Goal: Task Accomplishment & Management: Manage account settings

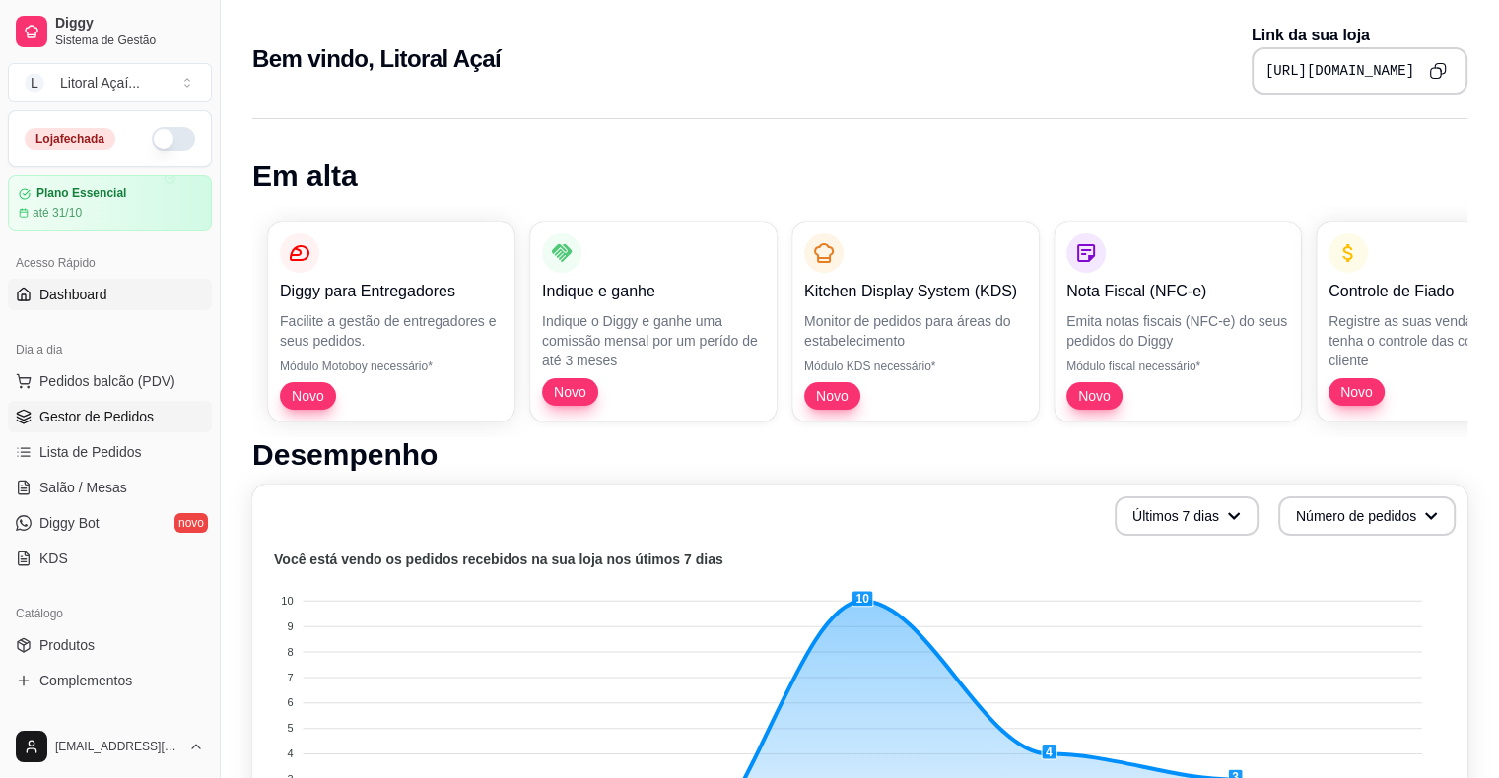
click at [116, 409] on span "Gestor de Pedidos" at bounding box center [96, 417] width 114 height 20
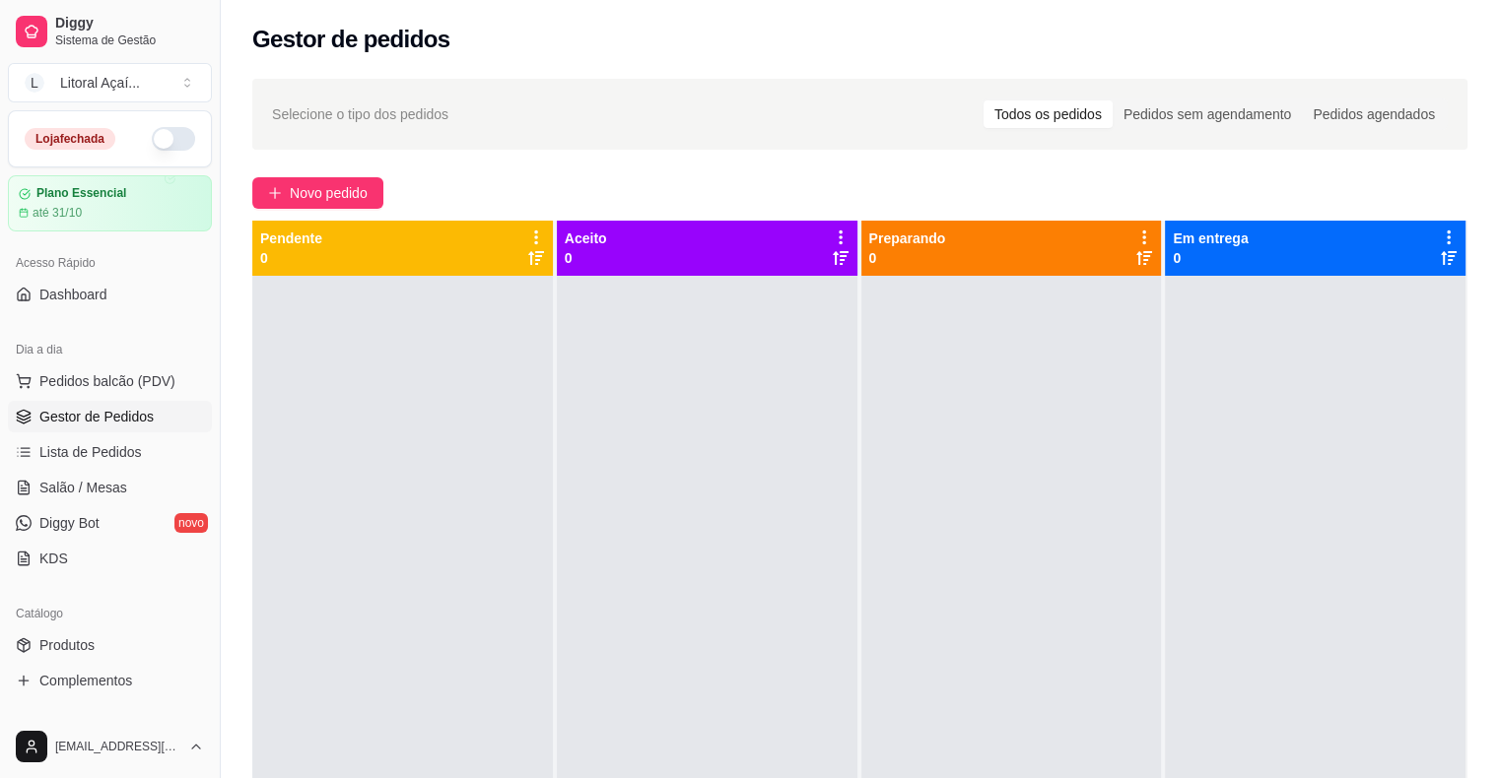
click at [167, 140] on button "button" at bounding box center [173, 139] width 43 height 24
click at [103, 392] on button "Pedidos balcão (PDV)" at bounding box center [110, 382] width 204 height 32
click at [99, 447] on span "Lista de Pedidos" at bounding box center [90, 452] width 102 height 20
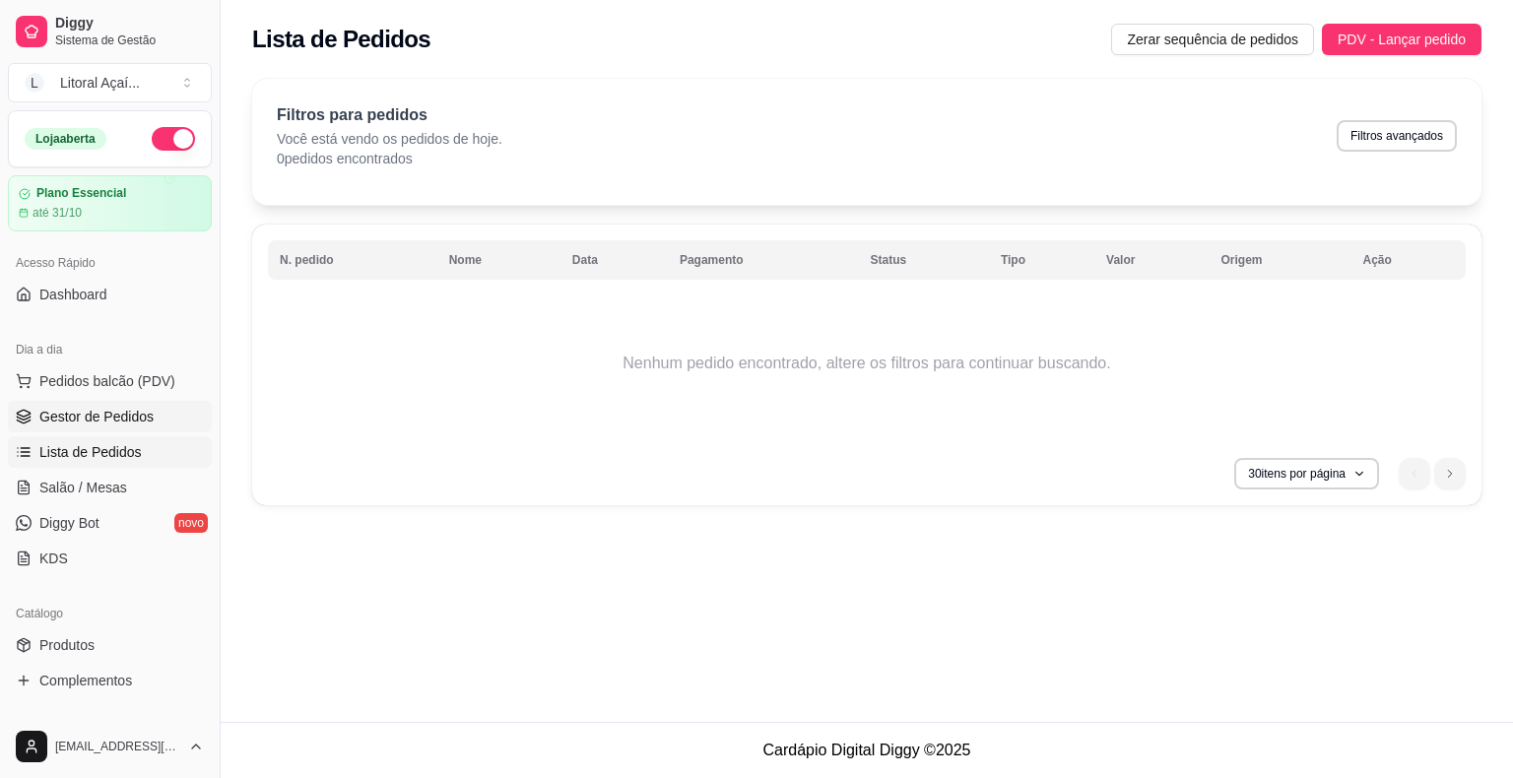
click at [127, 401] on link "Gestor de Pedidos" at bounding box center [110, 417] width 204 height 32
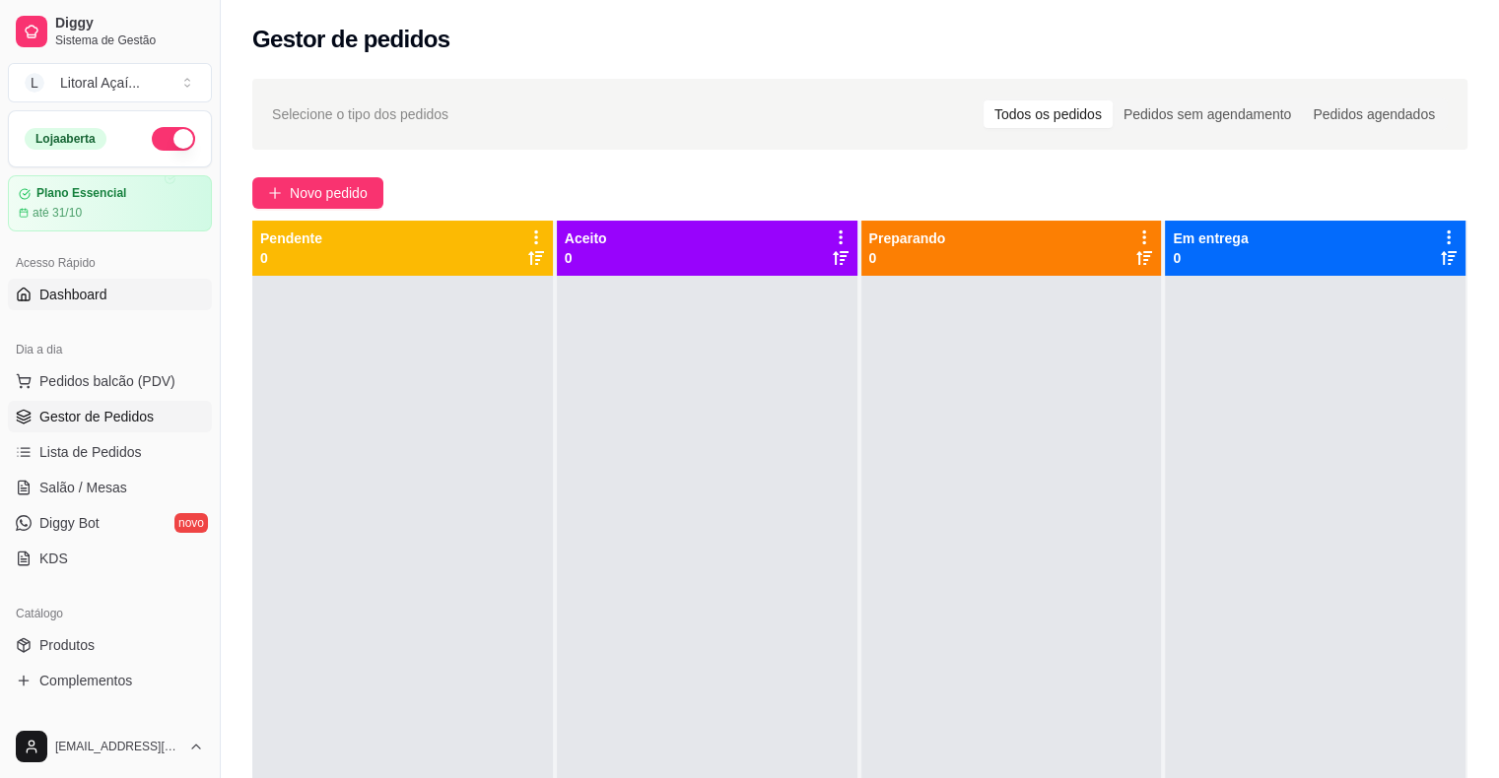
click at [122, 307] on link "Dashboard" at bounding box center [110, 295] width 204 height 32
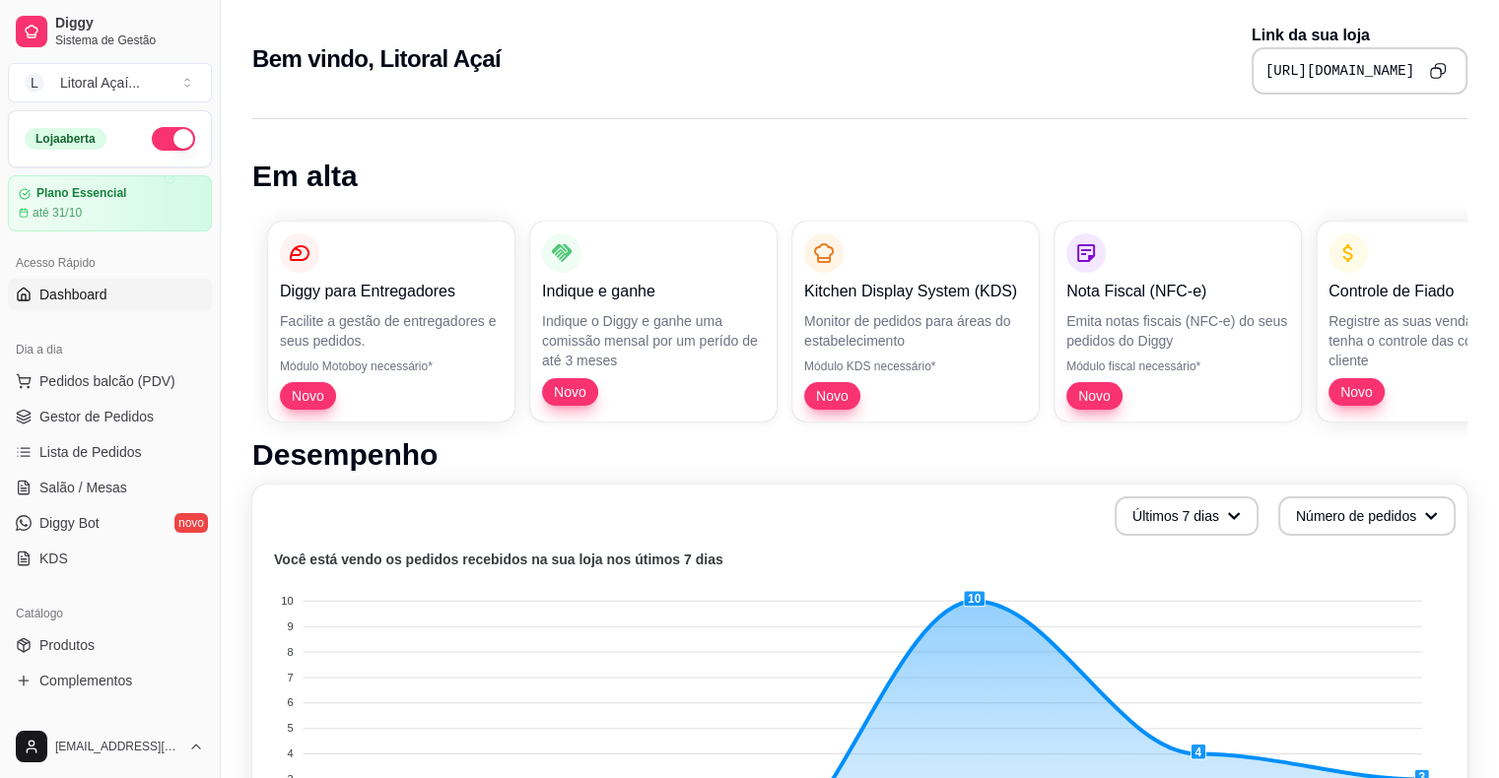
click at [1439, 72] on icon "Copy to clipboard" at bounding box center [1437, 70] width 17 height 17
click at [63, 404] on link "Gestor de Pedidos" at bounding box center [110, 417] width 204 height 32
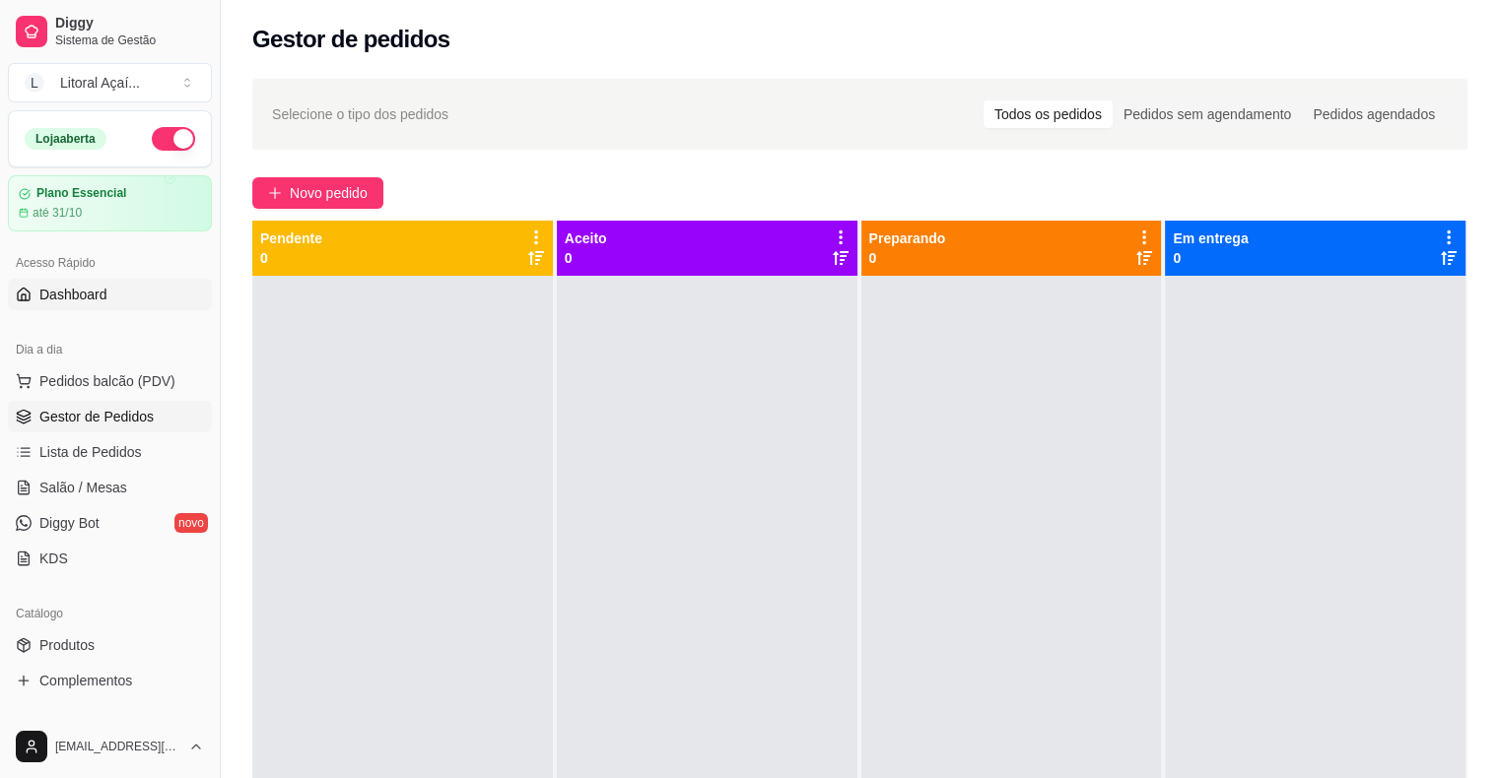
click at [107, 296] on link "Dashboard" at bounding box center [110, 295] width 204 height 32
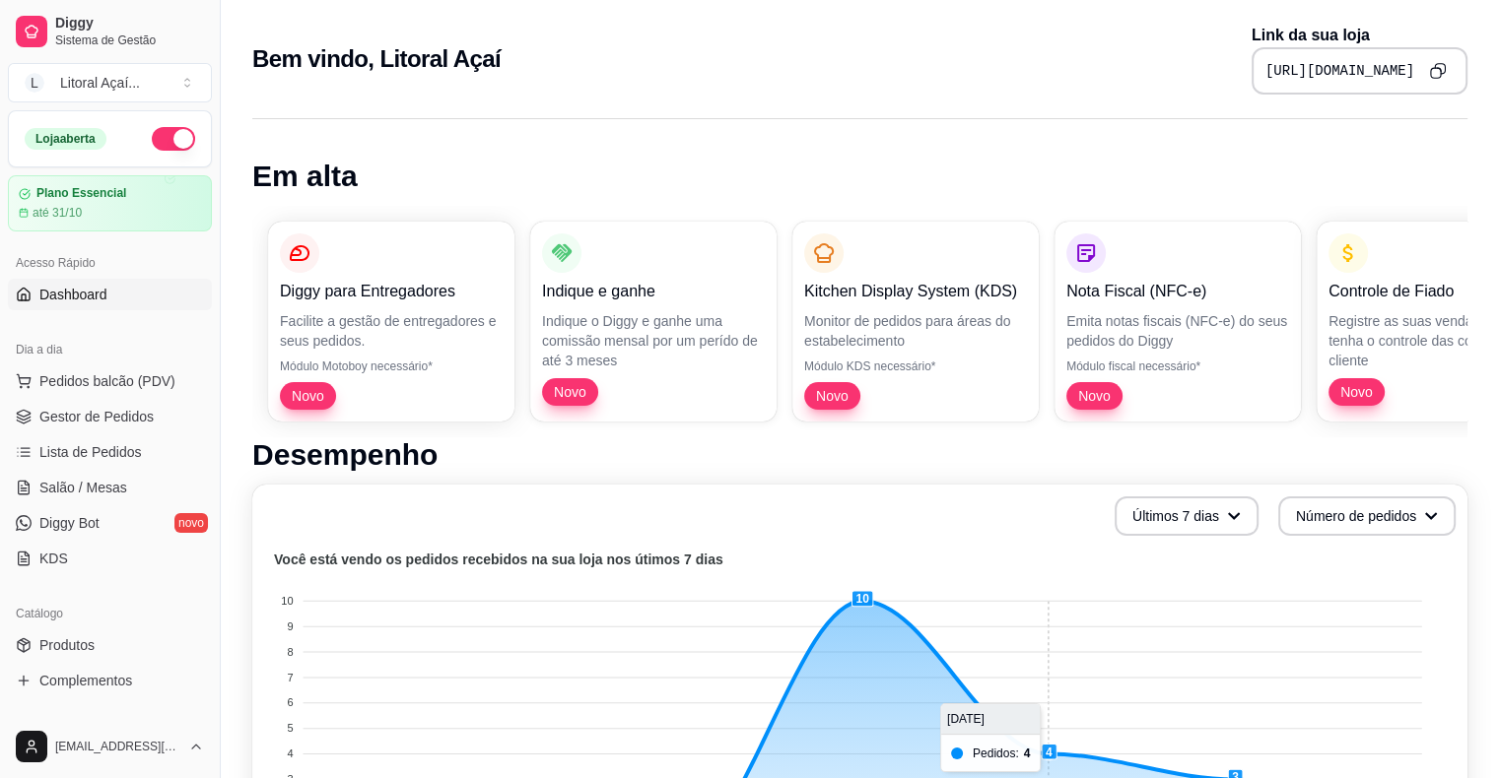
click at [1431, 81] on button "Copy to clipboard" at bounding box center [1437, 70] width 31 height 31
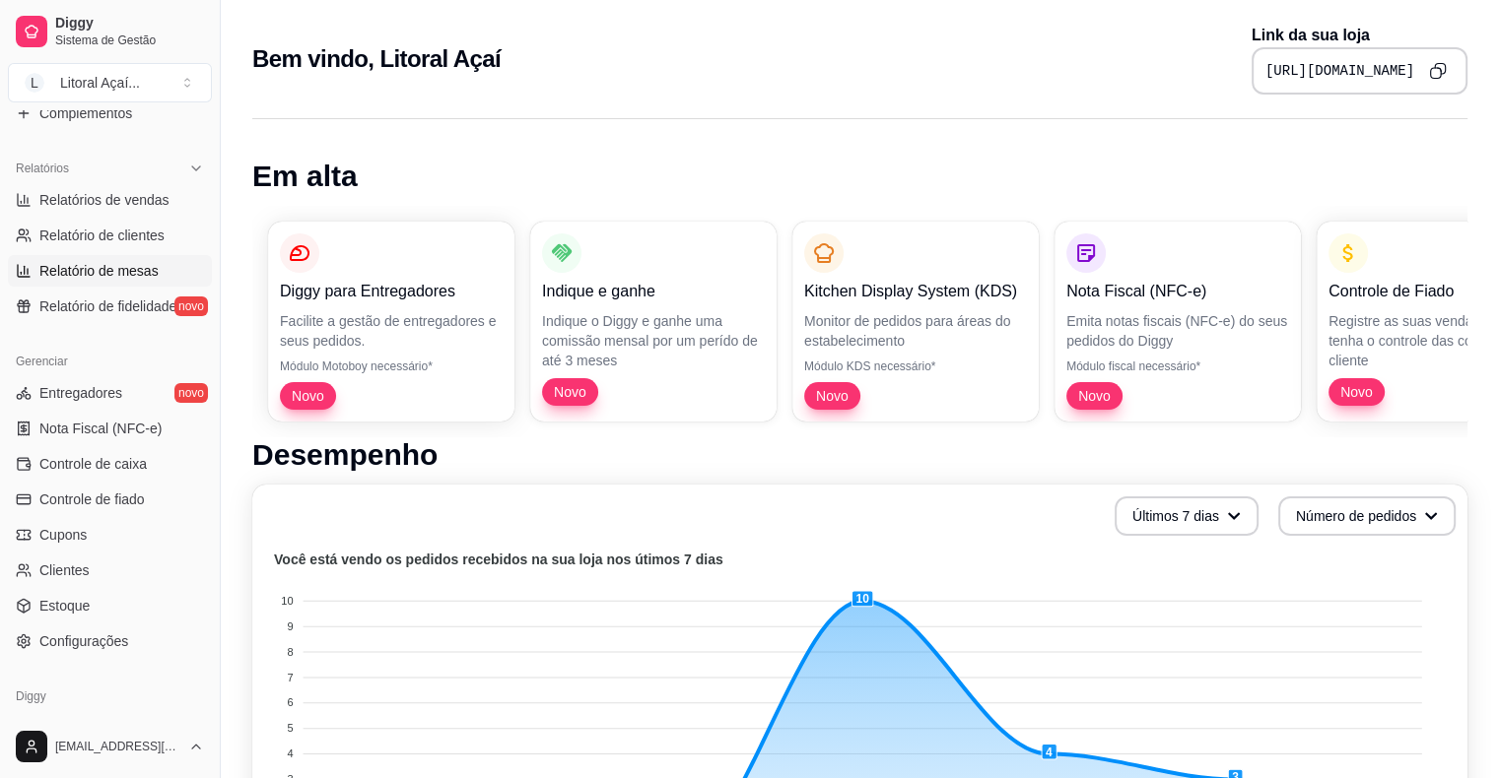
scroll to position [638, 0]
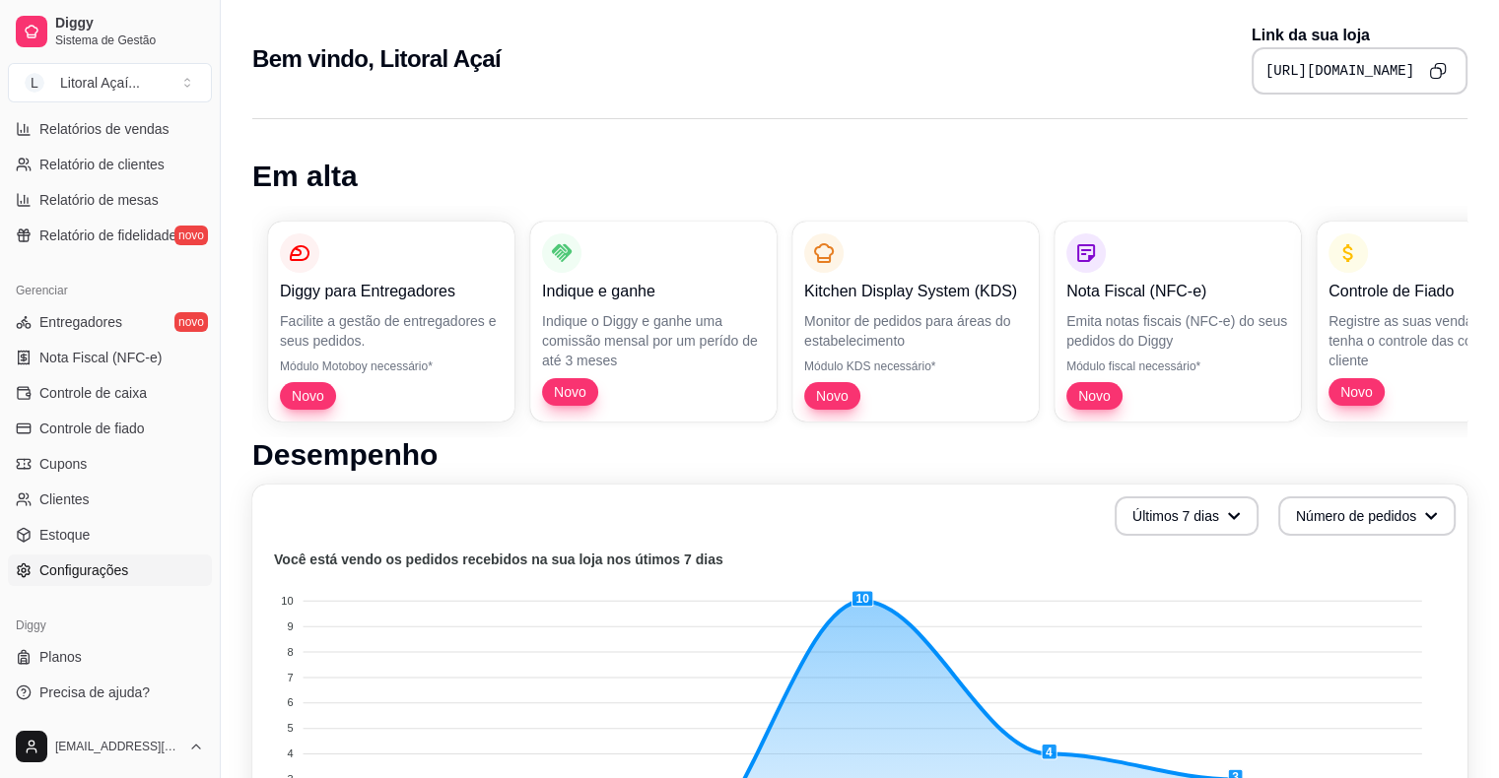
click at [68, 569] on span "Configurações" at bounding box center [83, 571] width 89 height 20
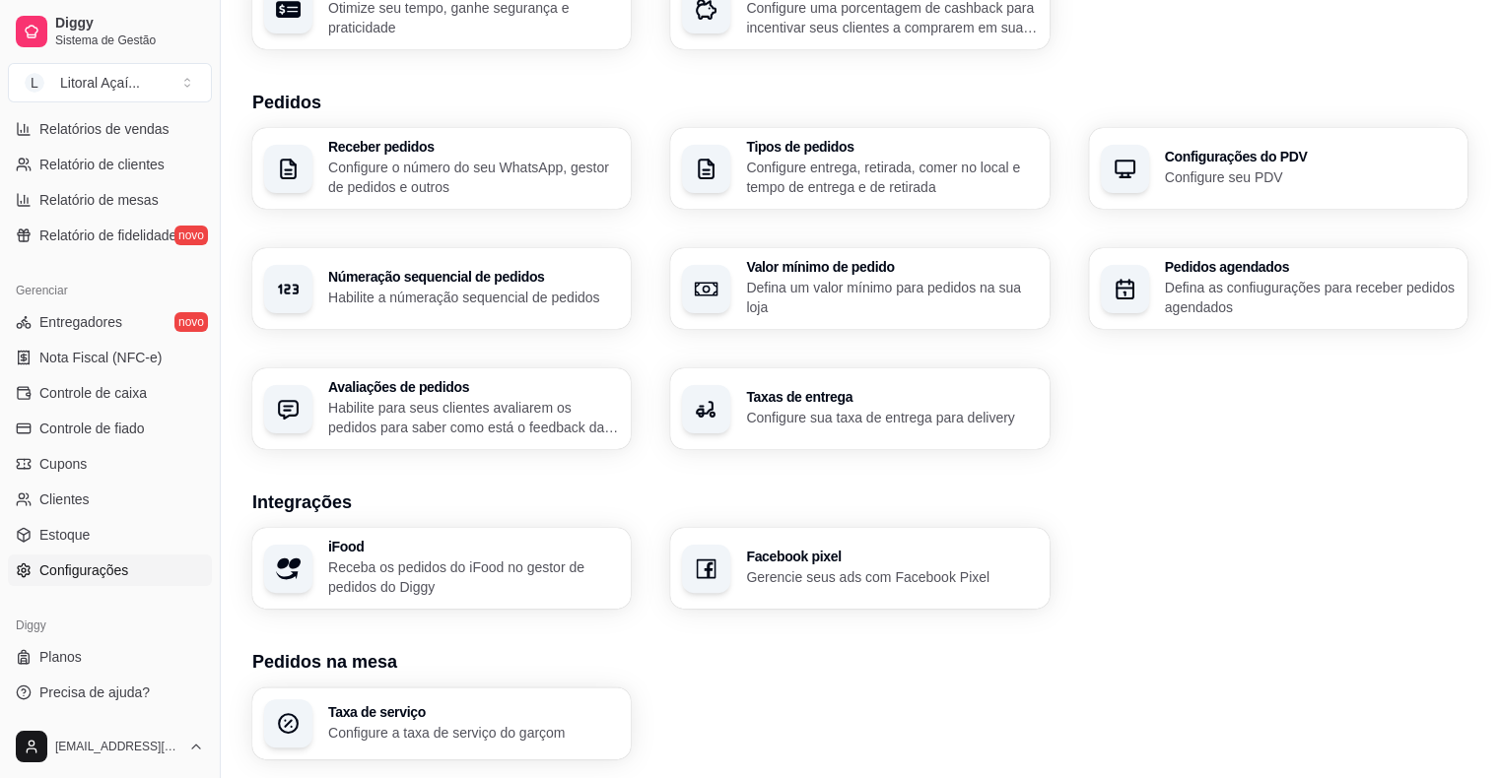
scroll to position [394, 0]
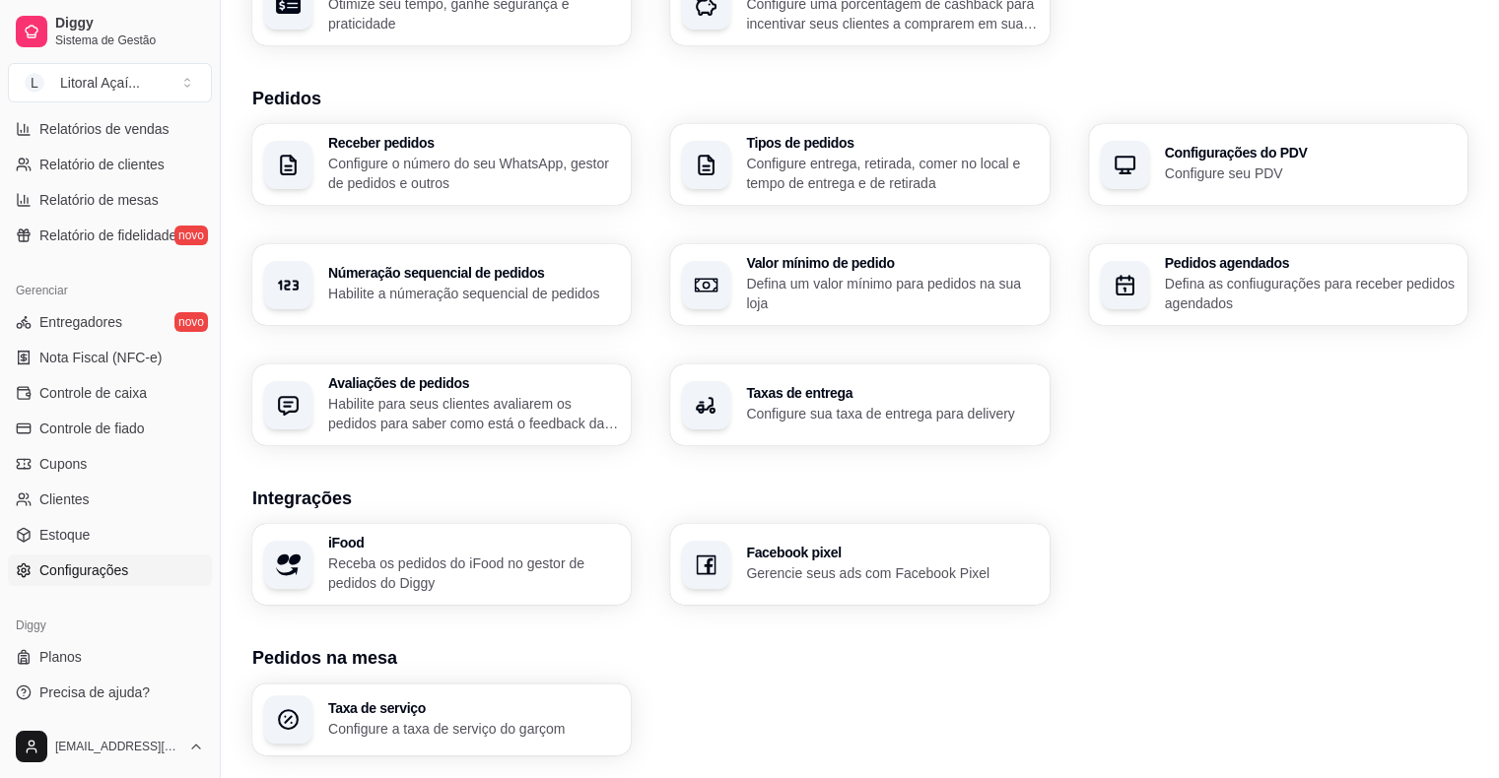
click at [929, 395] on h3 "Taxas de entrega" at bounding box center [891, 393] width 291 height 14
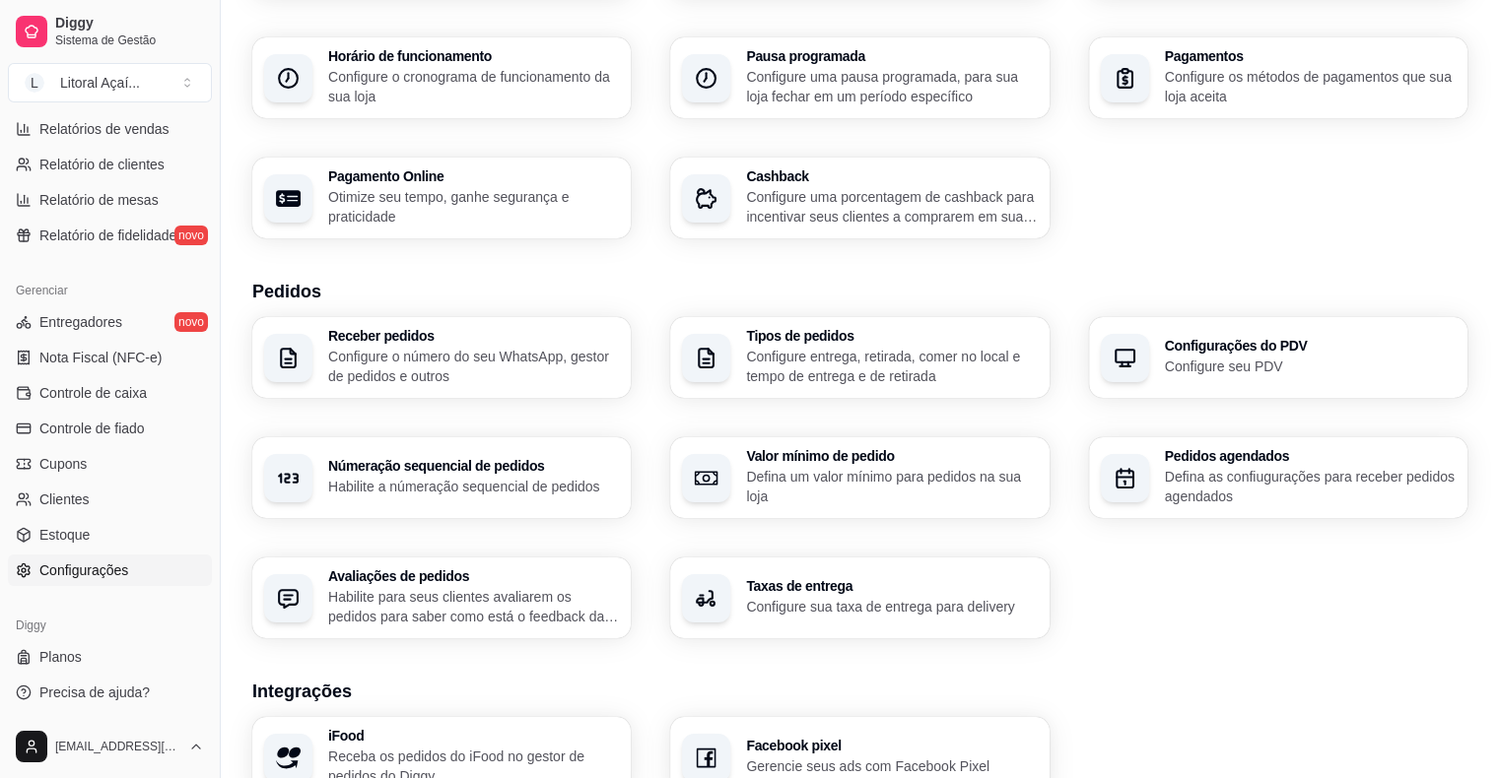
scroll to position [197, 0]
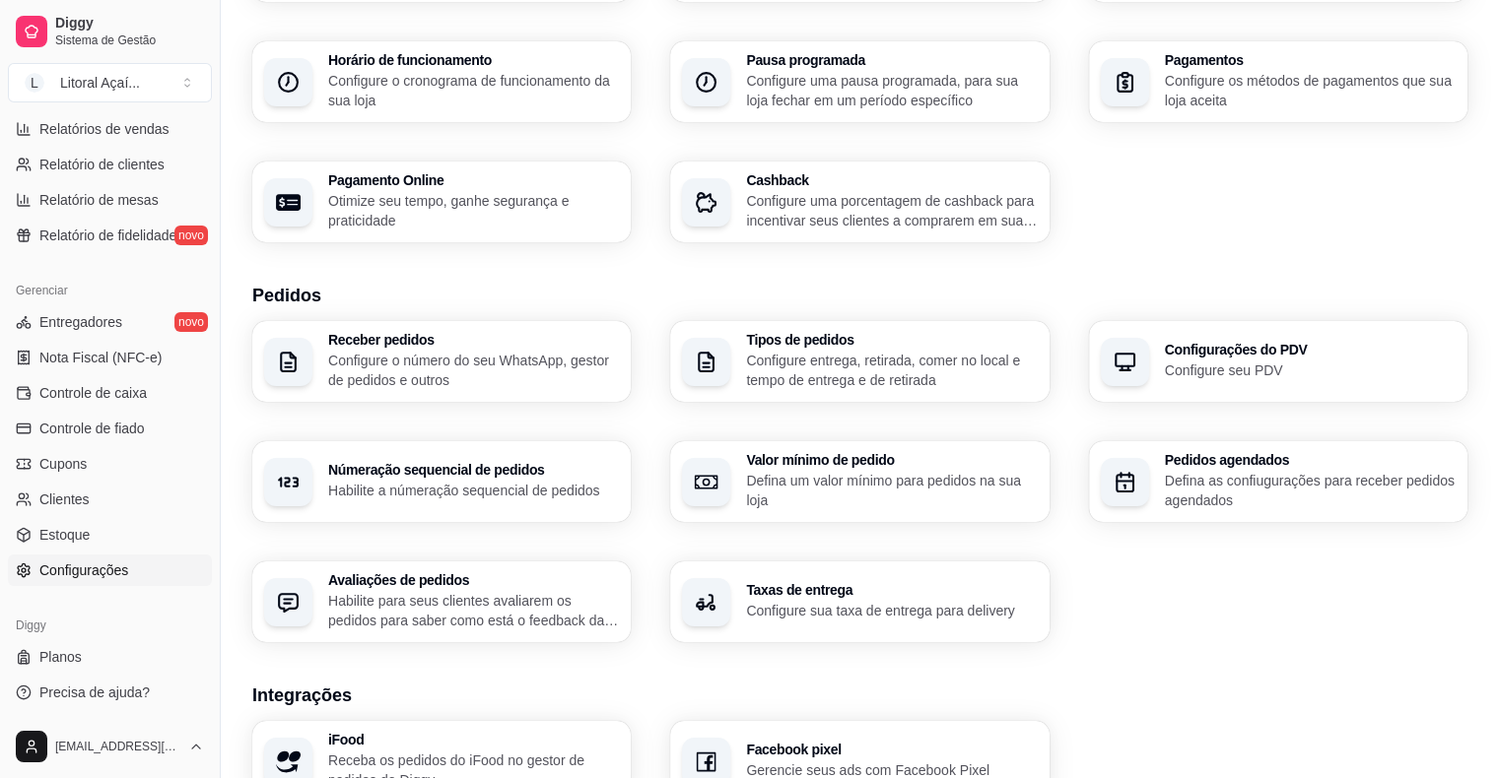
click at [438, 503] on div "Númeração sequencial de pedidos Habilite a númeração sequencial de pedidos" at bounding box center [441, 481] width 378 height 81
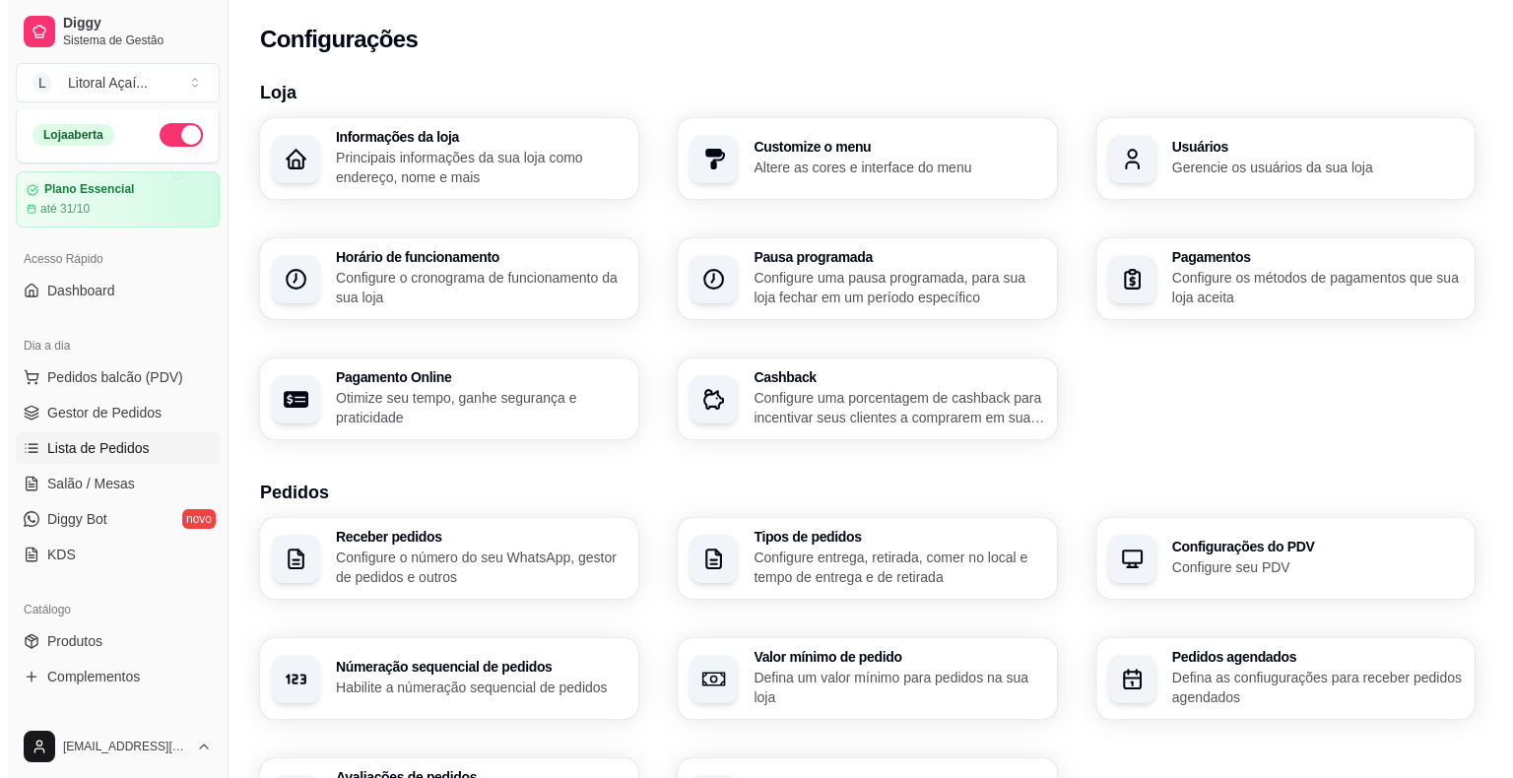
scroll to position [0, 0]
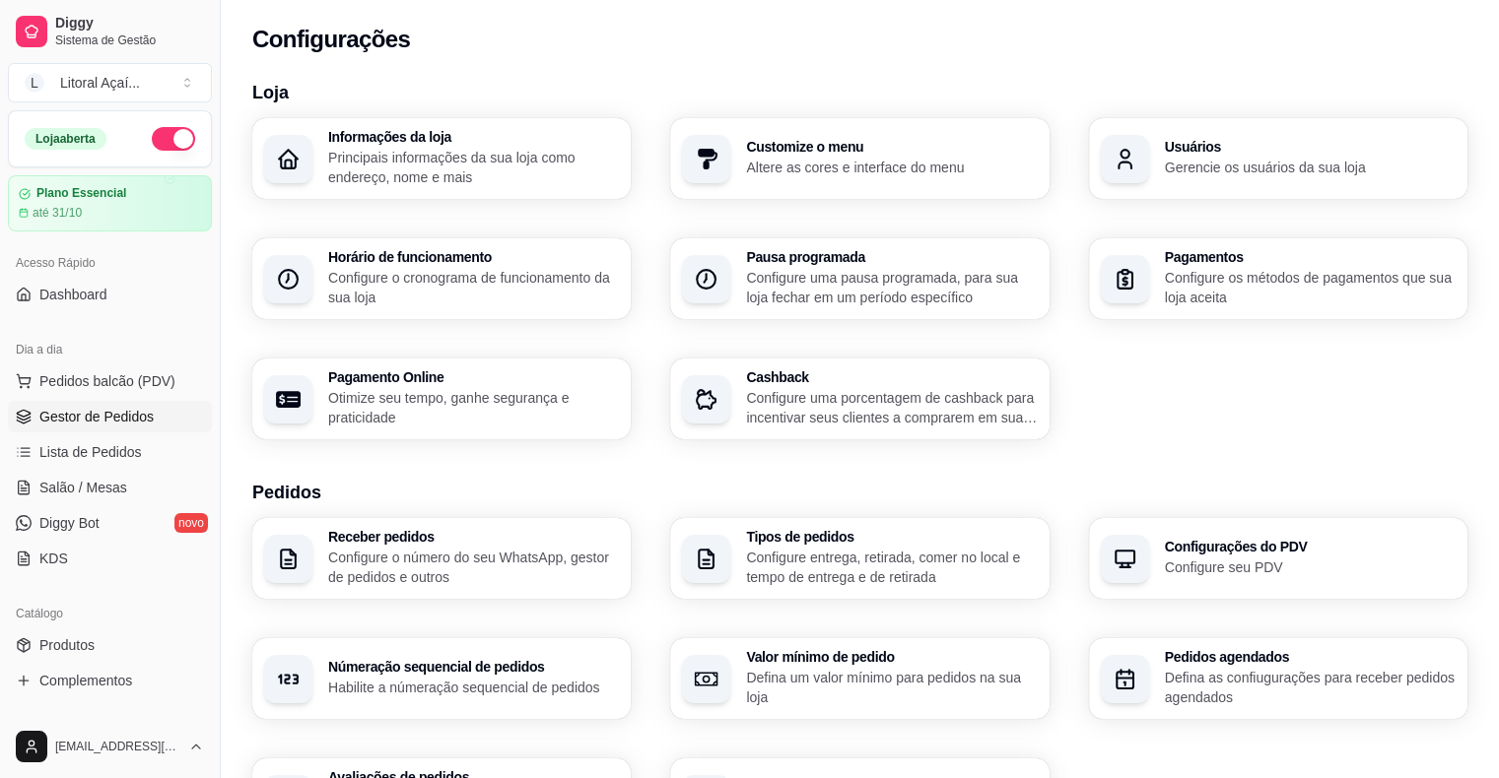
click at [59, 432] on link "Gestor de Pedidos" at bounding box center [110, 417] width 204 height 32
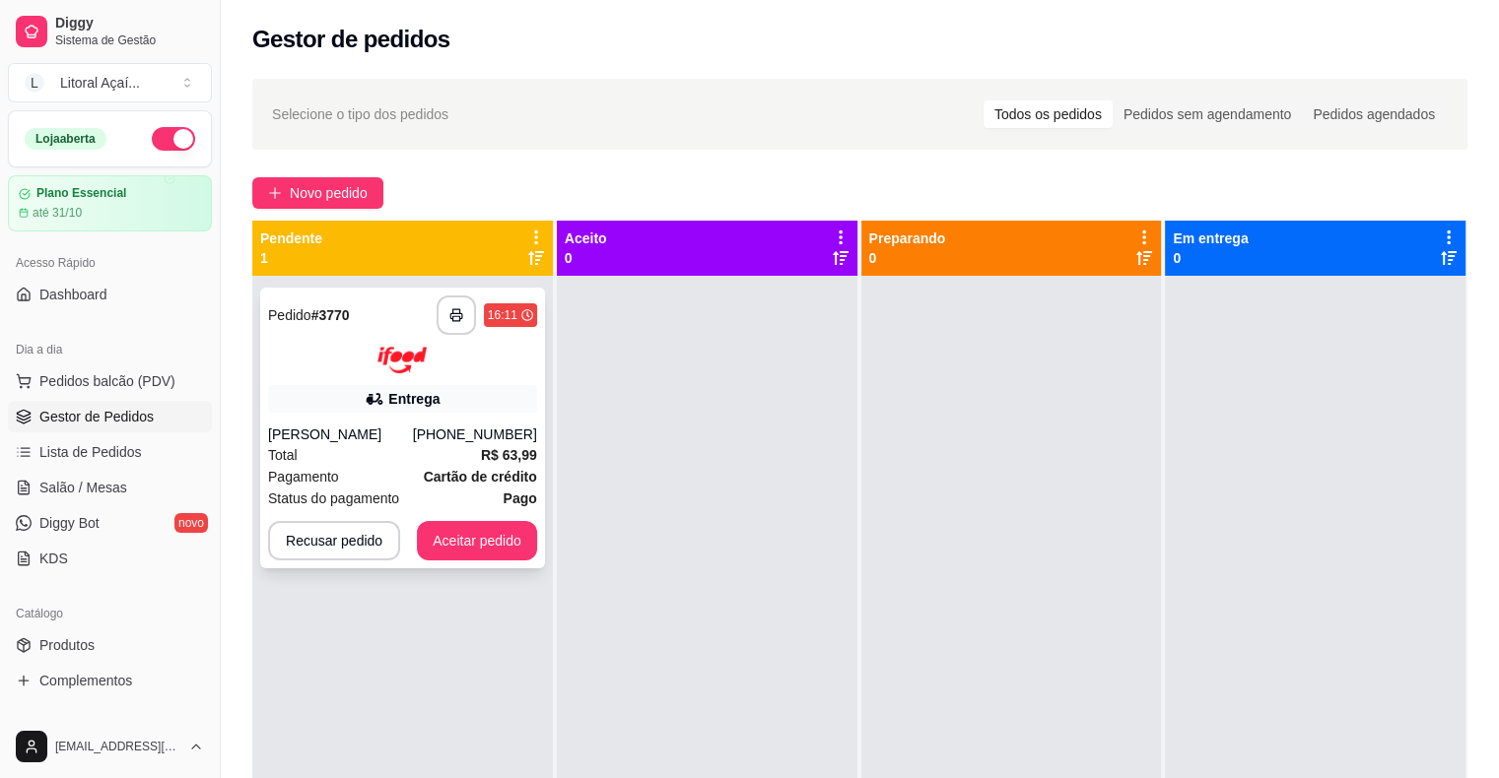
click at [497, 432] on div "[PHONE_NUMBER]" at bounding box center [475, 435] width 124 height 20
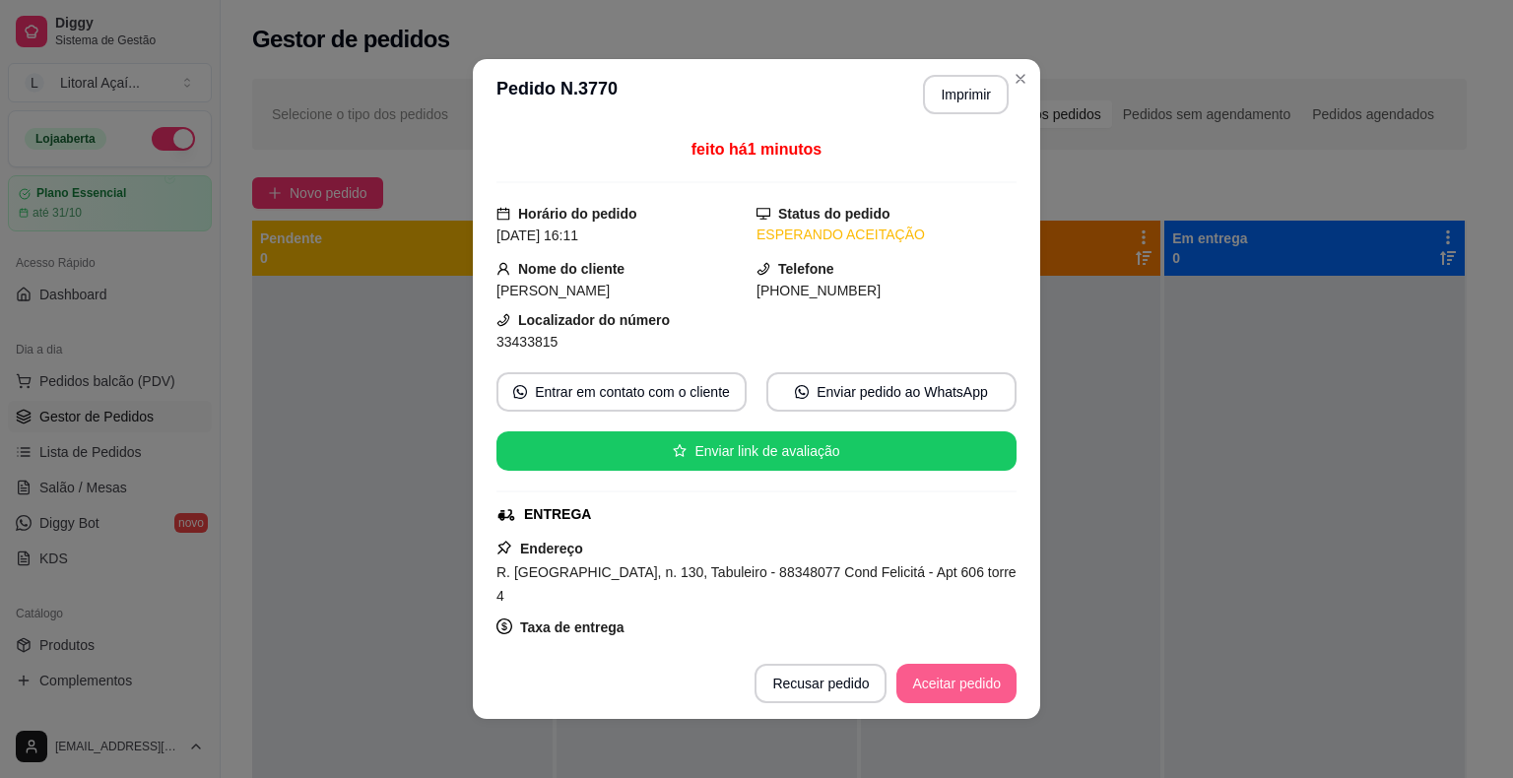
click at [971, 684] on button "Aceitar pedido" at bounding box center [957, 683] width 120 height 39
click at [971, 684] on button "Mover para preparo" at bounding box center [940, 683] width 153 height 39
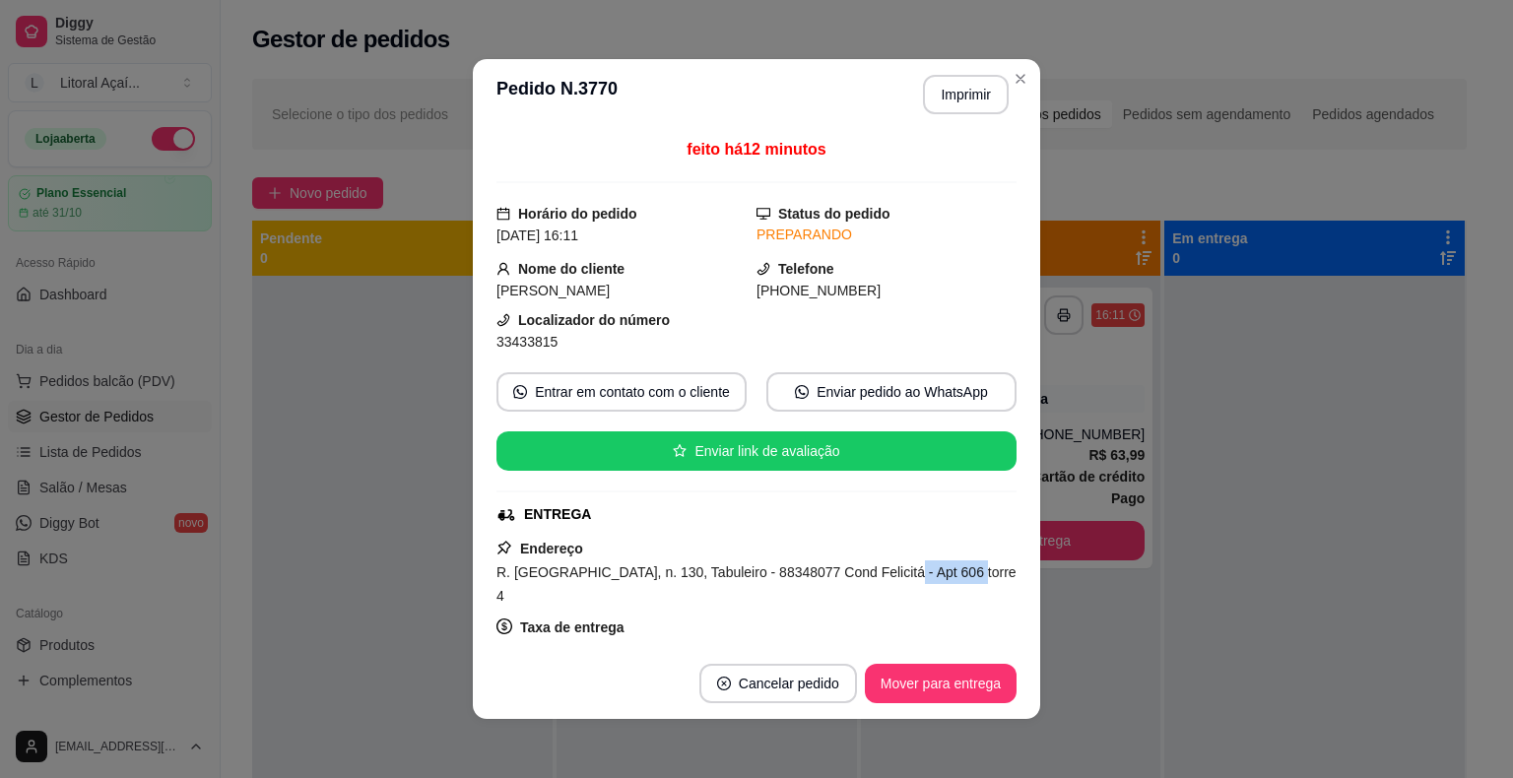
drag, startPoint x: 943, startPoint y: 569, endPoint x: 877, endPoint y: 577, distance: 66.6
click at [877, 577] on div "R. [GEOGRAPHIC_DATA], n. 130, Tabuleiro - 88348077 Cond Felicitá - Apt 606 torr…" at bounding box center [757, 584] width 520 height 47
copy span "606 torre 4"
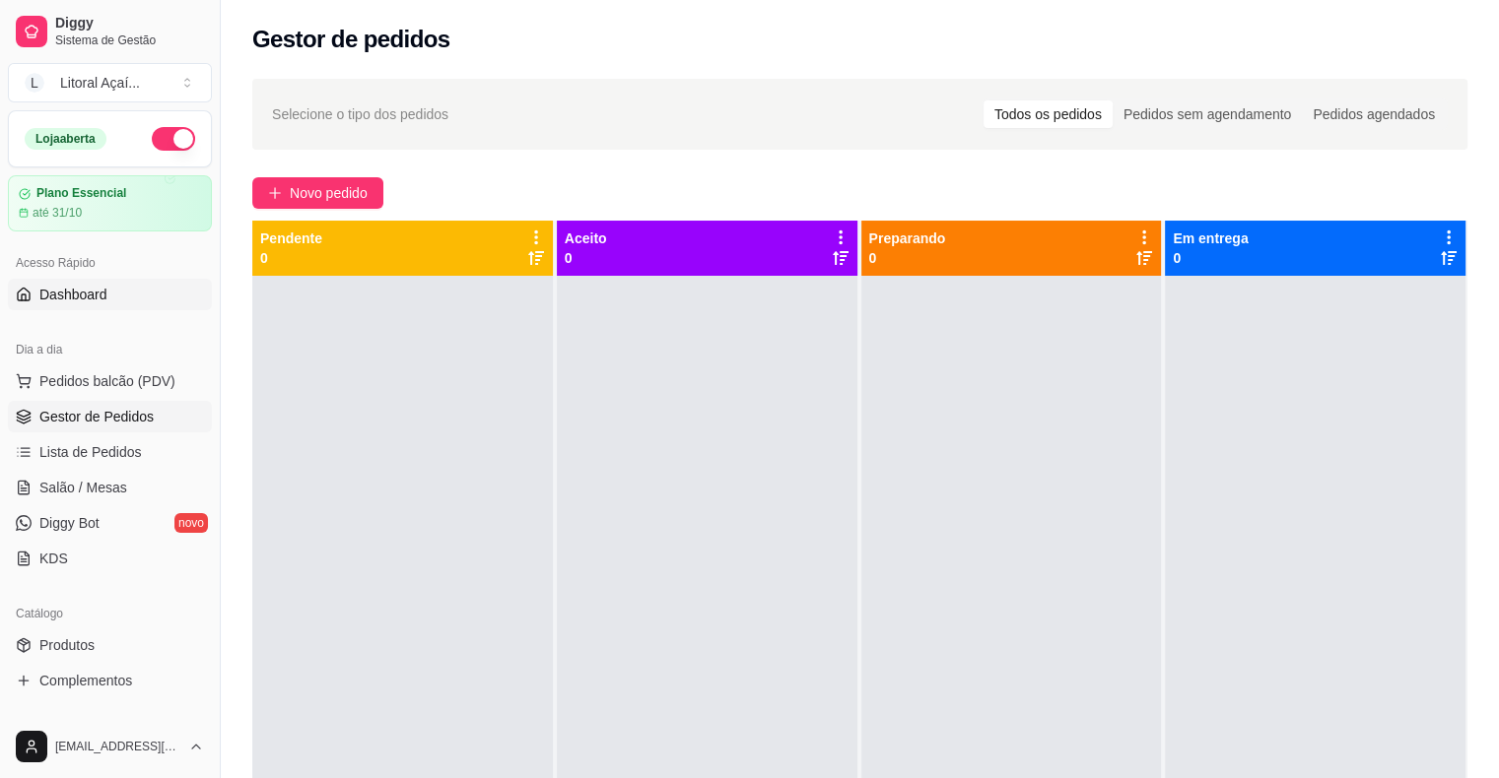
click at [83, 305] on link "Dashboard" at bounding box center [110, 295] width 204 height 32
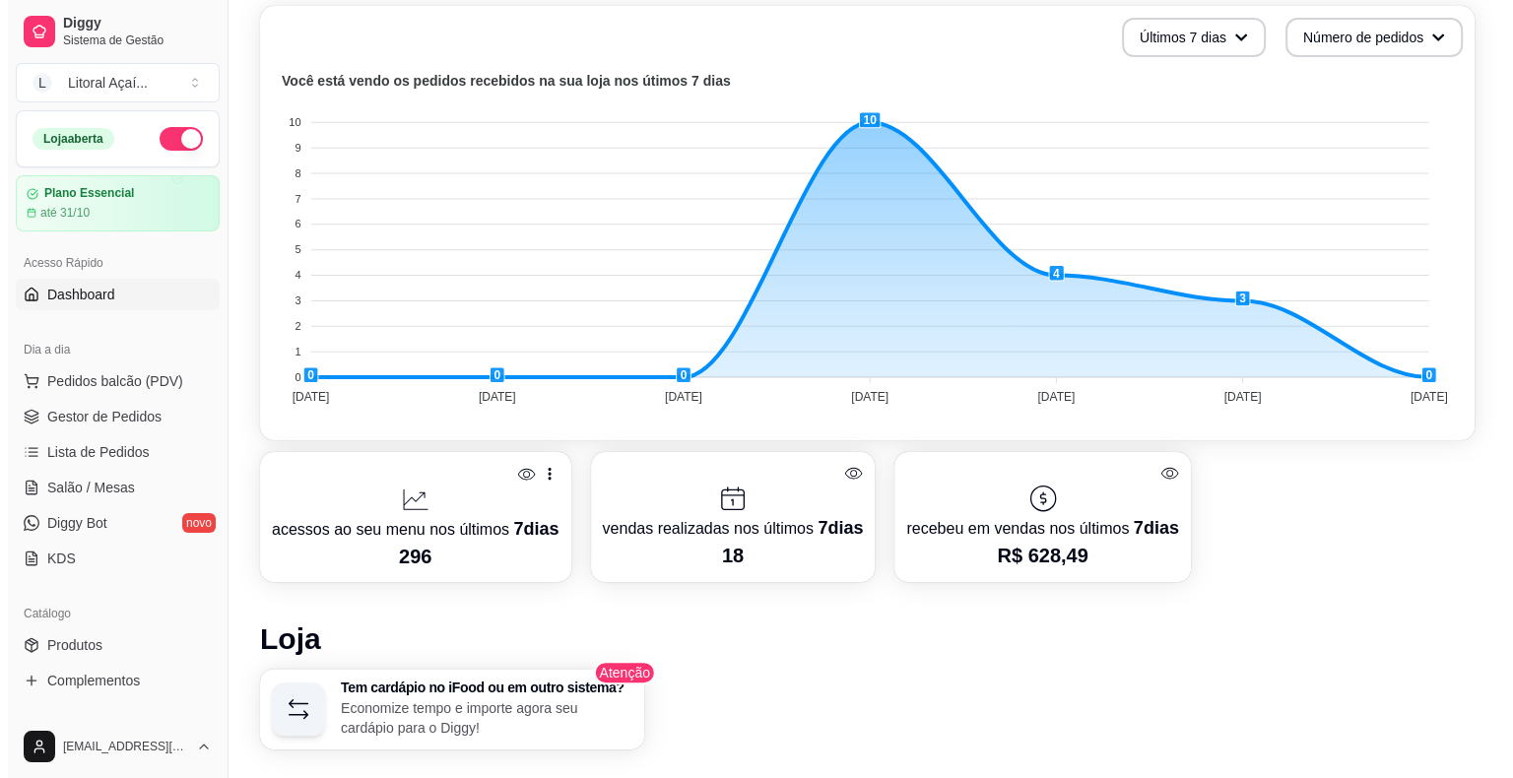
scroll to position [477, 0]
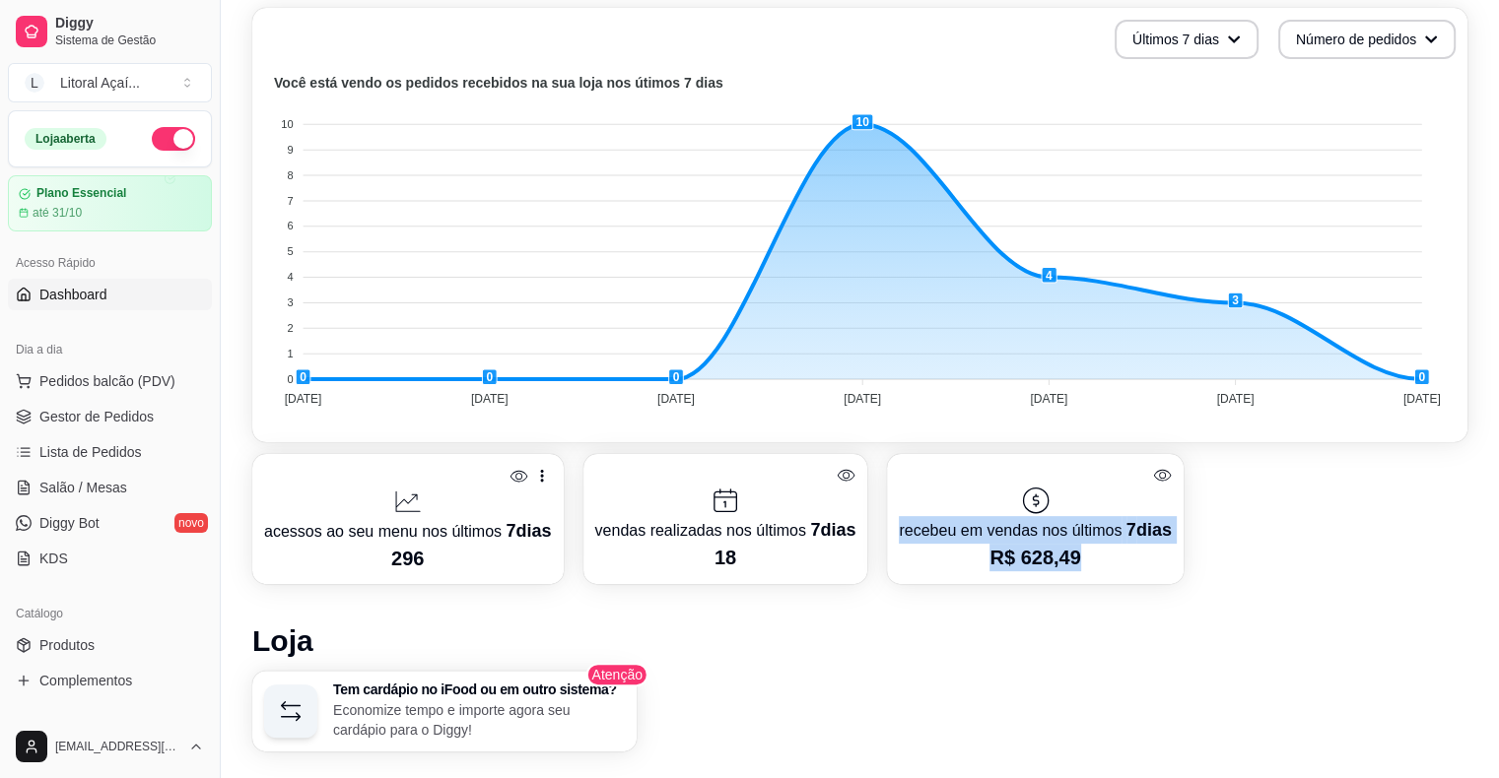
drag, startPoint x: 1080, startPoint y: 568, endPoint x: 891, endPoint y: 530, distance: 192.8
click at [899, 530] on div "recebeu em vendas nos últimos 7 dias R$ 628,49" at bounding box center [1035, 518] width 272 height 105
click at [1180, 688] on div "Tem cardápio no iFood ou em outro sistema? Economize tempo e importe agora seu …" at bounding box center [859, 711] width 1215 height 81
drag, startPoint x: 1101, startPoint y: 580, endPoint x: 893, endPoint y: 513, distance: 218.4
click at [893, 513] on div "recebeu em vendas nos últimos 7 dias R$ 628,49" at bounding box center [1035, 519] width 296 height 130
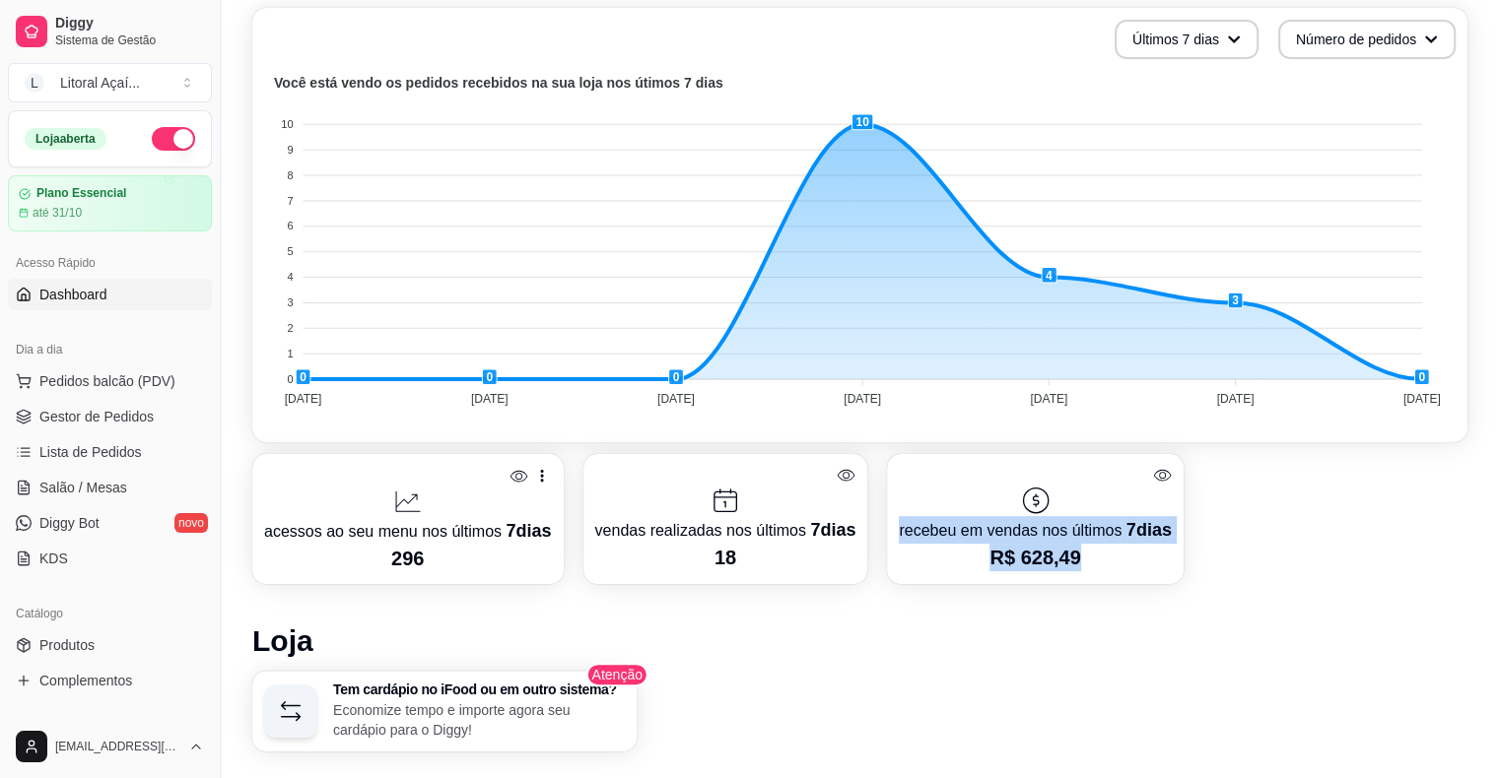
click at [1043, 556] on p "R$ 628,49" at bounding box center [1035, 558] width 272 height 28
click at [650, 524] on p "vendas realizadas nos últimos 7 dias" at bounding box center [725, 530] width 261 height 28
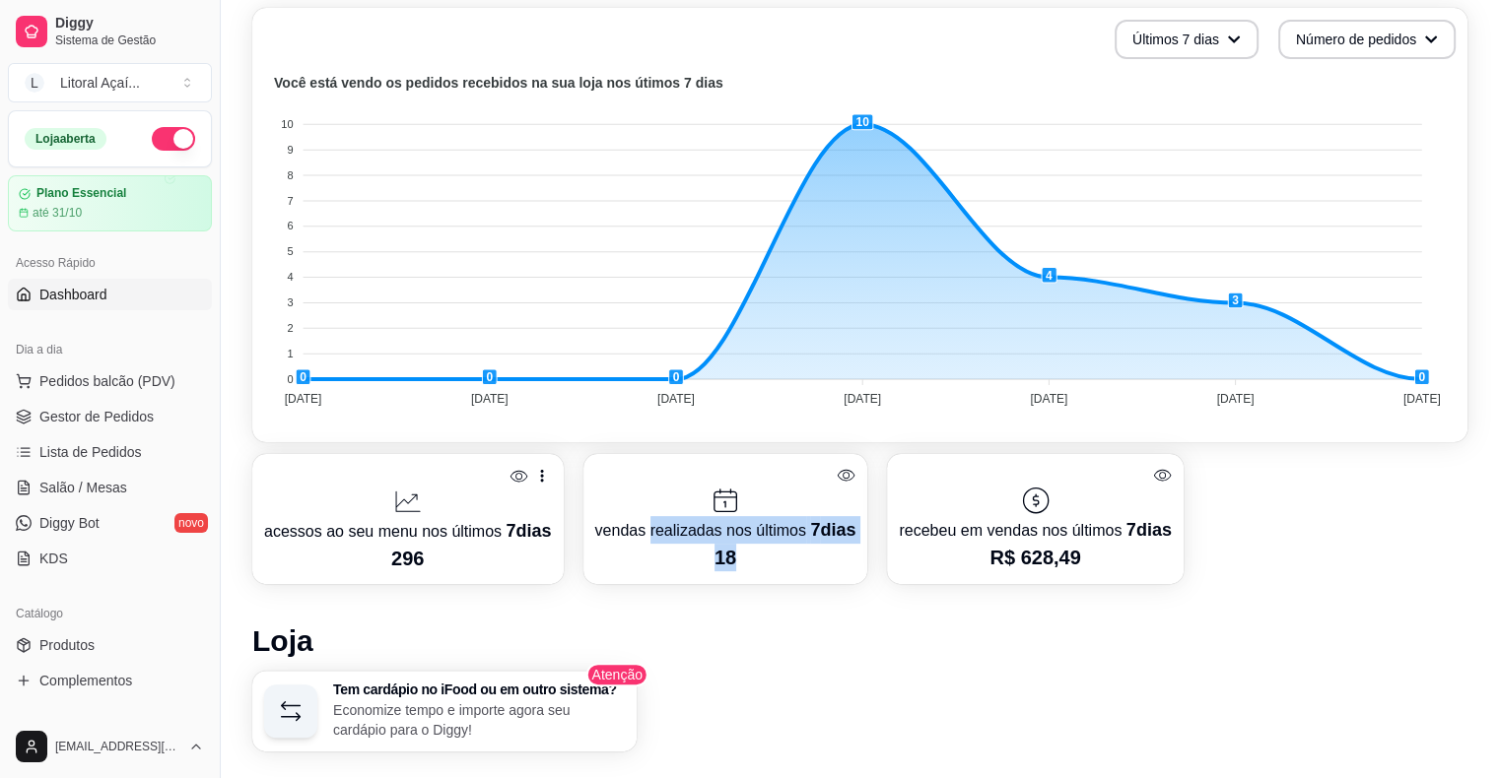
drag, startPoint x: 650, startPoint y: 524, endPoint x: 717, endPoint y: 548, distance: 71.0
click at [717, 548] on div "vendas realizadas nos últimos 7 dias 18" at bounding box center [725, 518] width 261 height 105
click at [717, 548] on p "18" at bounding box center [725, 558] width 261 height 28
drag, startPoint x: 733, startPoint y: 552, endPoint x: 651, endPoint y: 522, distance: 87.0
click at [651, 522] on p "vendas realizadas nos últimos 7 dias" at bounding box center [725, 530] width 261 height 28
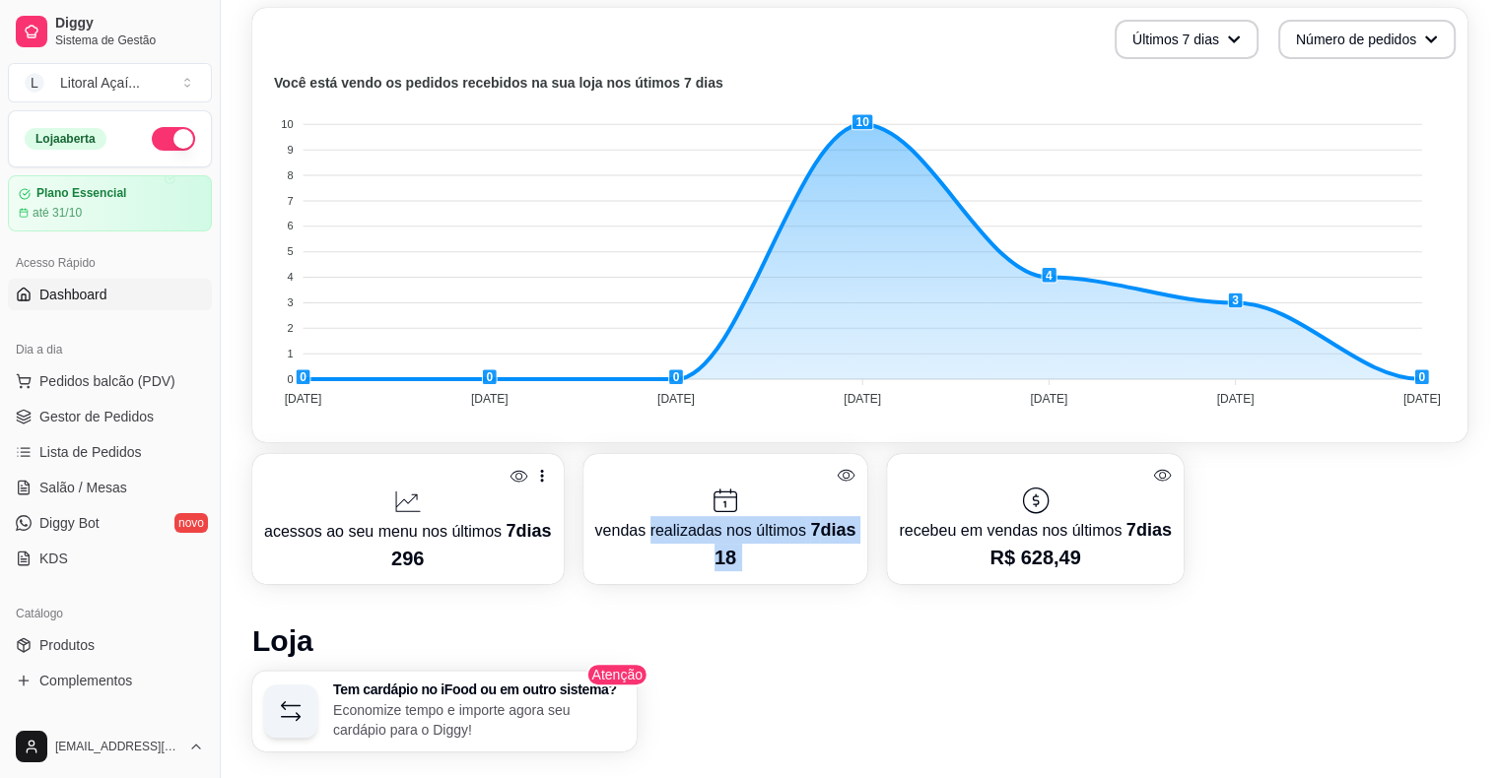
drag, startPoint x: 651, startPoint y: 522, endPoint x: 731, endPoint y: 548, distance: 83.8
click at [731, 548] on div "vendas realizadas nos últimos 7 dias 18" at bounding box center [725, 518] width 261 height 105
click at [731, 548] on p "18" at bounding box center [725, 558] width 261 height 28
click at [453, 551] on p "296" at bounding box center [408, 559] width 288 height 28
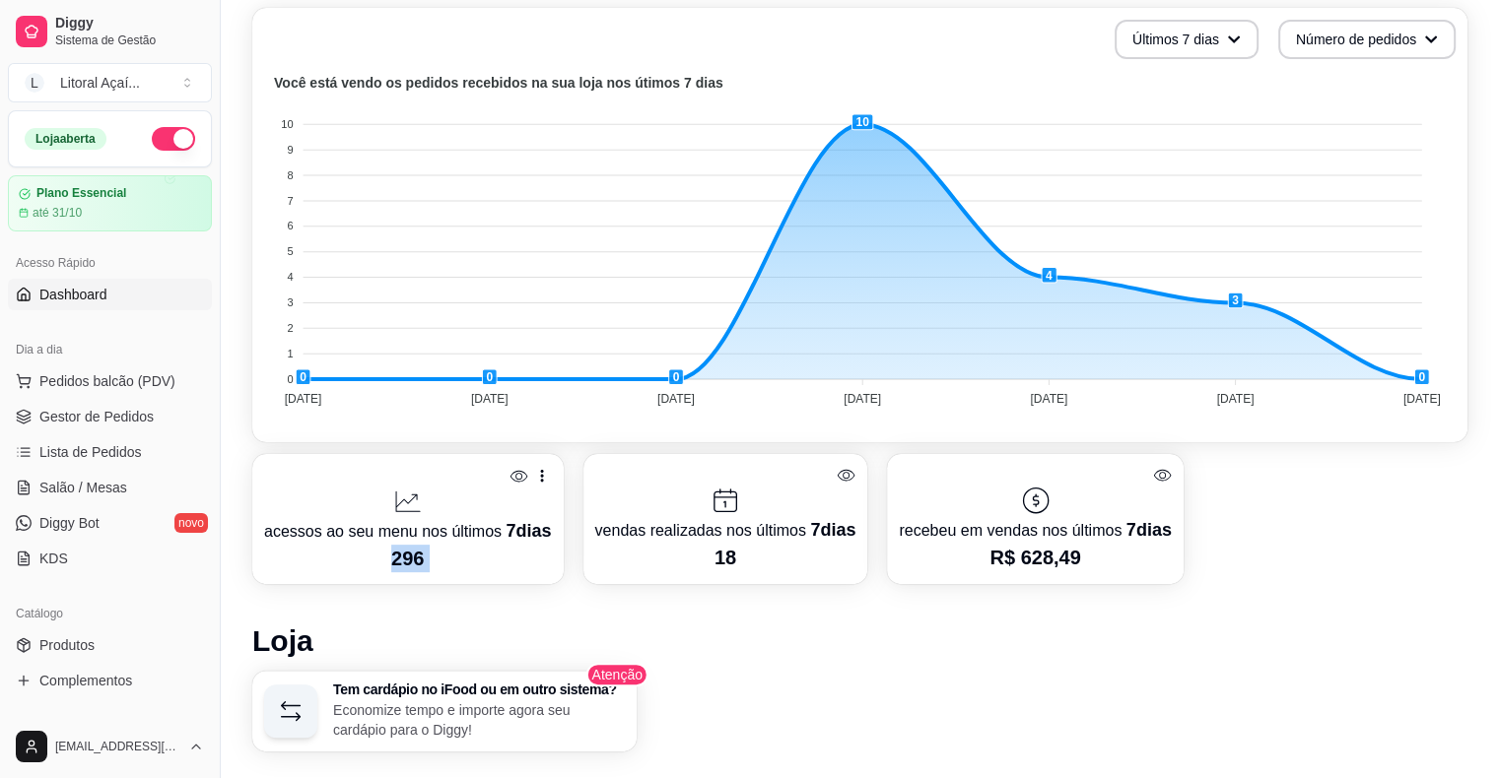
click at [453, 551] on p "296" at bounding box center [408, 559] width 288 height 28
click at [396, 547] on p "296" at bounding box center [408, 559] width 288 height 28
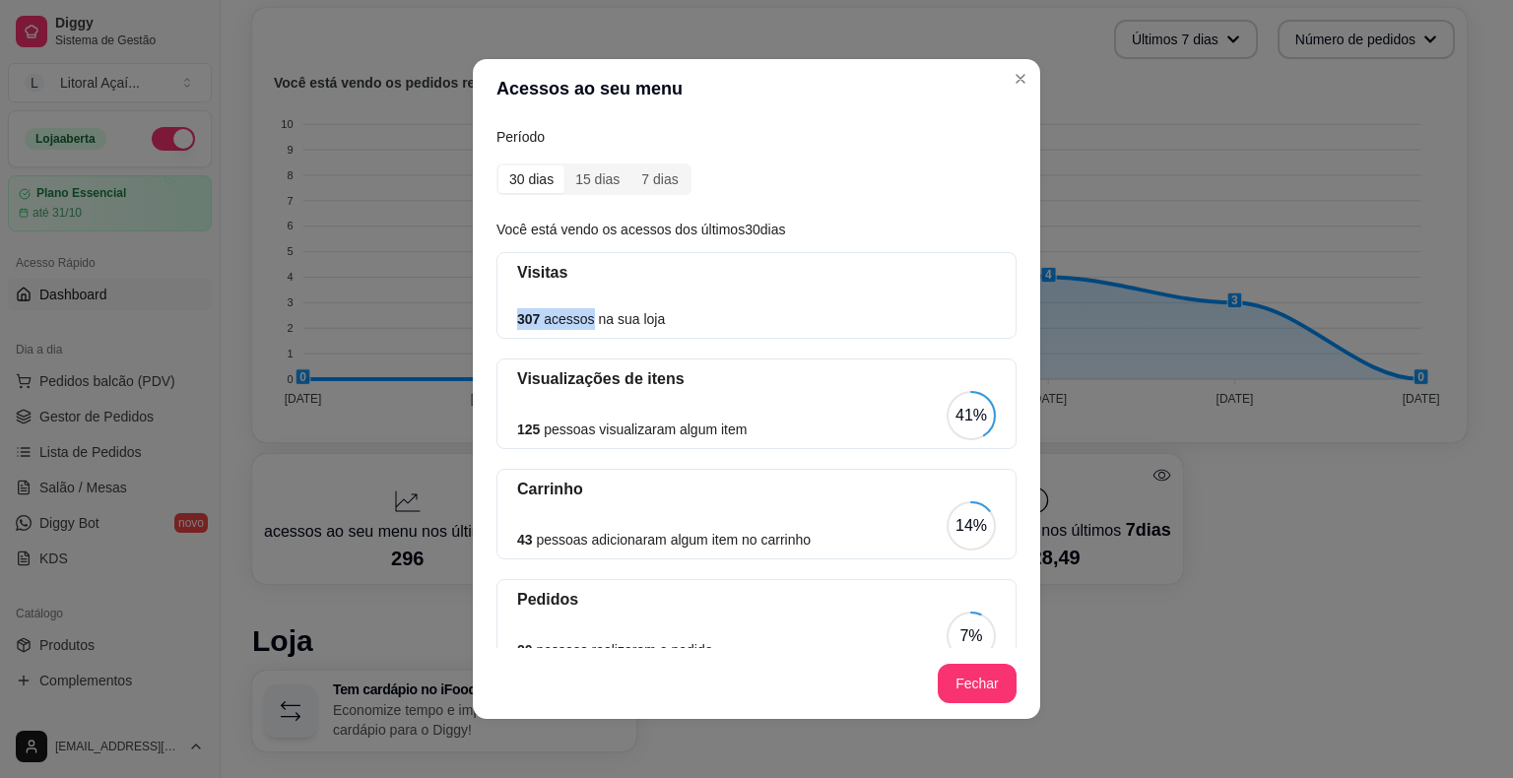
drag, startPoint x: 508, startPoint y: 331, endPoint x: 607, endPoint y: 317, distance: 99.5
click at [607, 317] on div "Visitas 307 acessos na sua loja" at bounding box center [757, 295] width 520 height 87
click at [613, 414] on div "125 pessoas visualizaram algum item 41%" at bounding box center [756, 415] width 479 height 49
drag, startPoint x: 613, startPoint y: 414, endPoint x: 1038, endPoint y: 380, distance: 426.0
click at [1038, 380] on div "Acessos ao seu menu Período 30 dias 15 dias 7 dias Você está vendo os acessos d…" at bounding box center [756, 389] width 1513 height 778
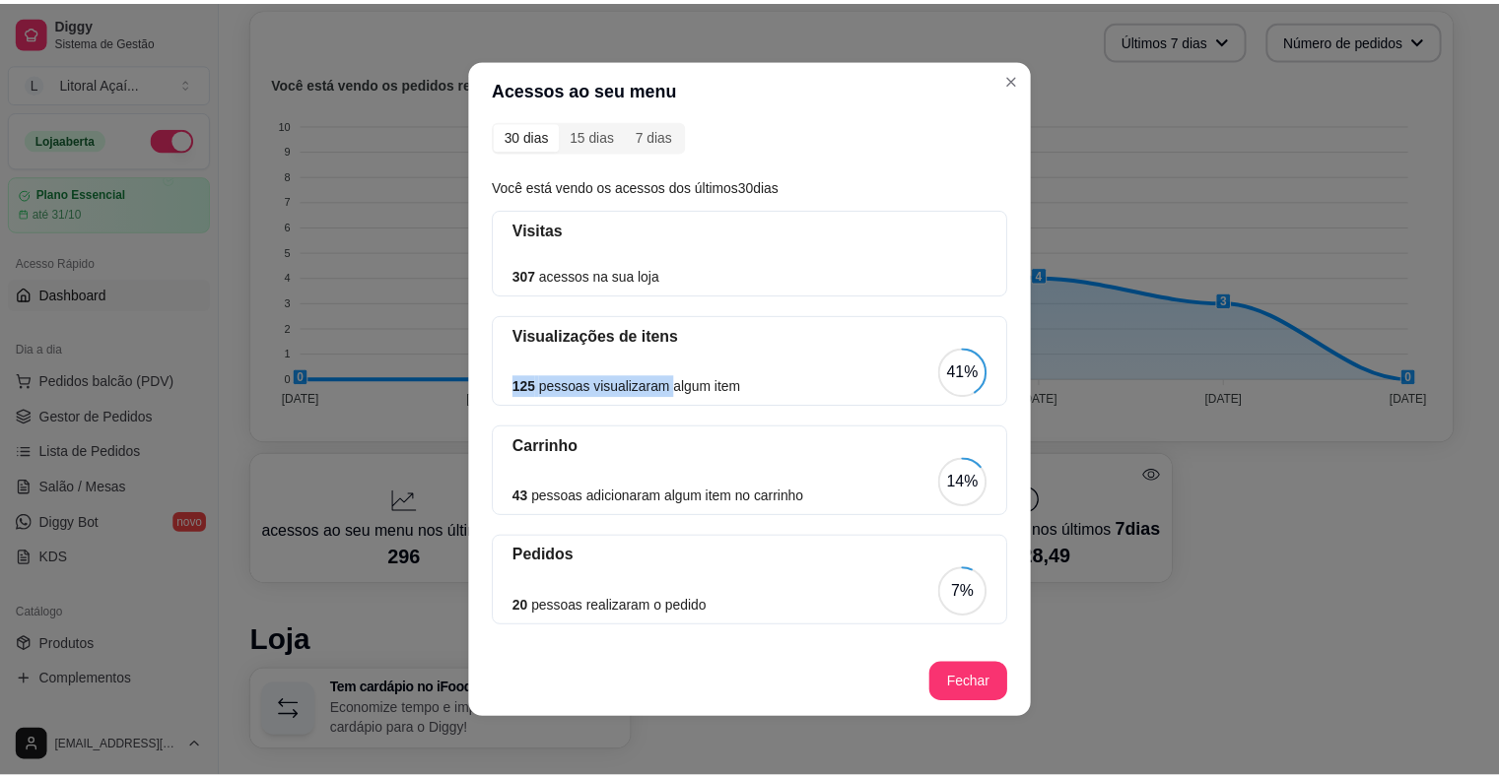
scroll to position [47, 0]
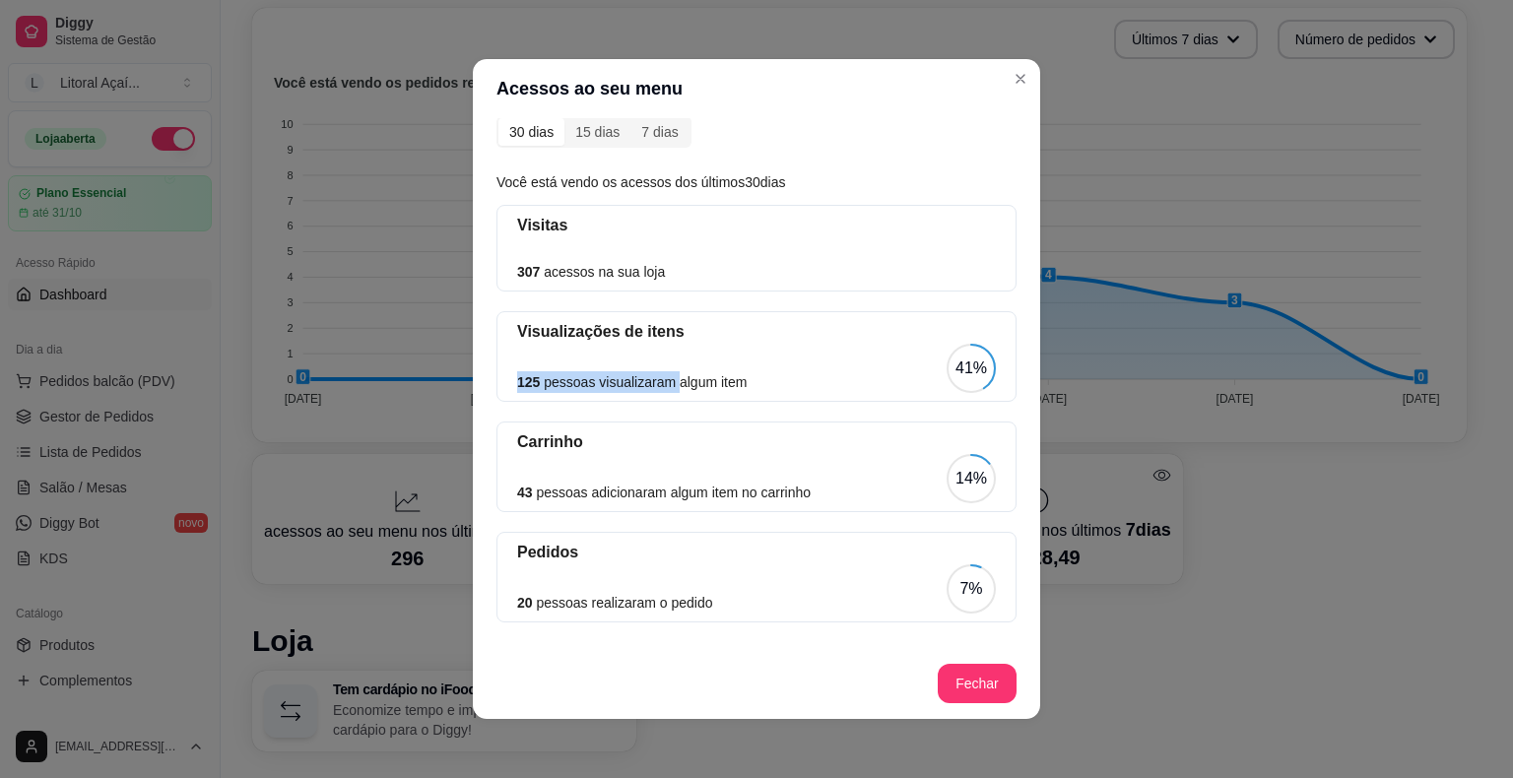
drag, startPoint x: 571, startPoint y: 591, endPoint x: 845, endPoint y: 605, distance: 274.3
click at [845, 605] on div "20 pessoas realizaram o pedido 7%" at bounding box center [756, 589] width 479 height 49
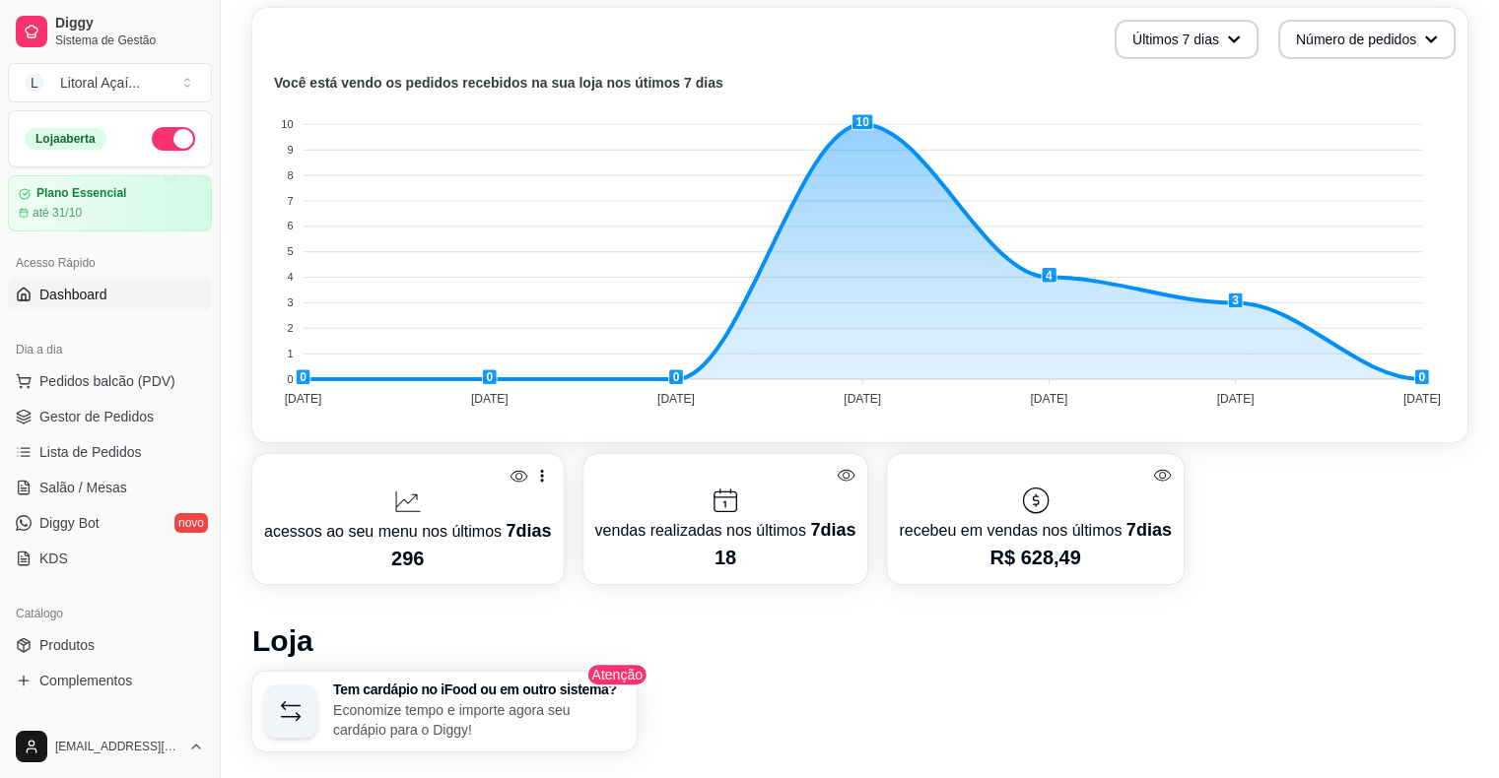
click at [981, 671] on div "Tem cardápio no iFood ou em outro sistema? Economize tempo e importe agora seu …" at bounding box center [859, 711] width 1215 height 81
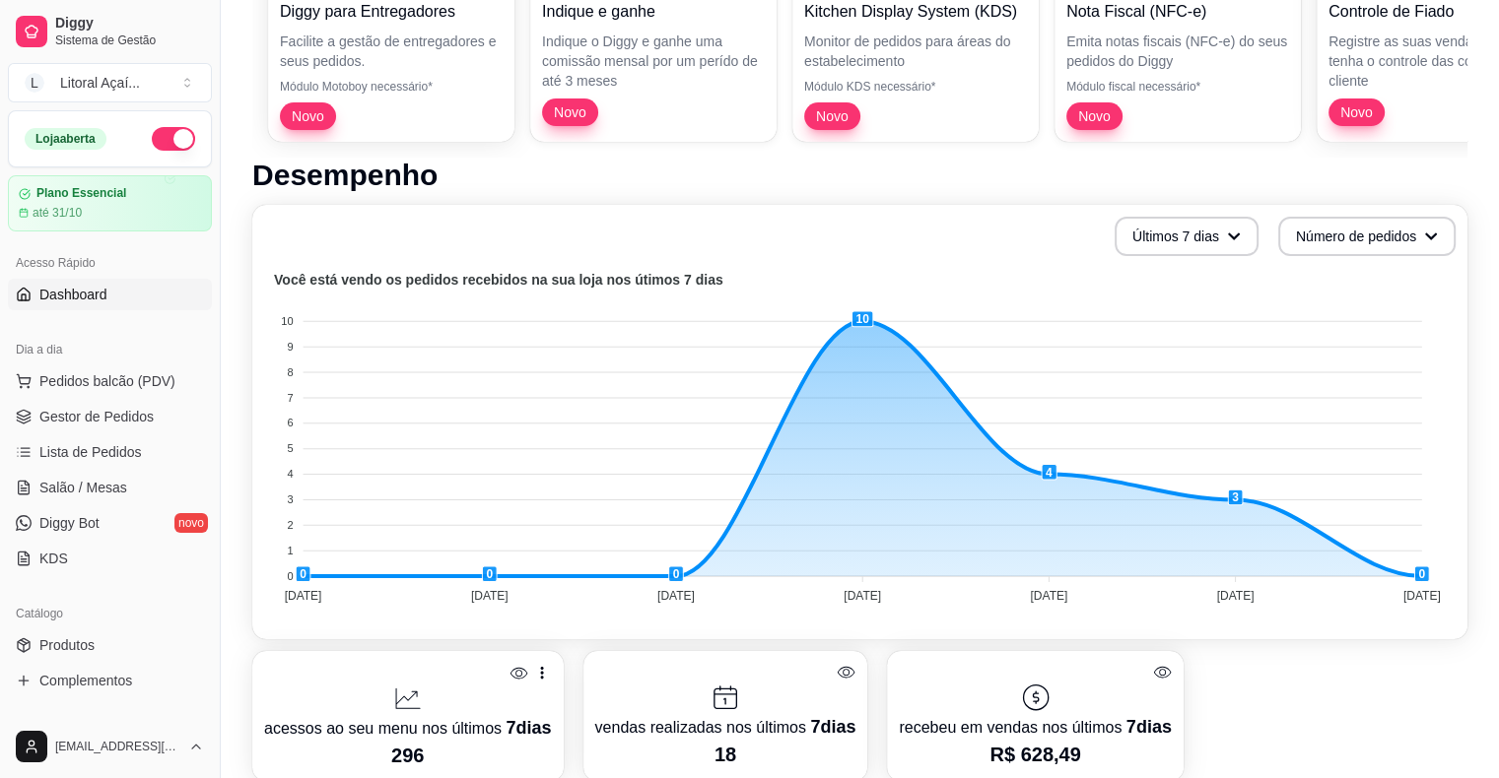
scroll to position [83, 0]
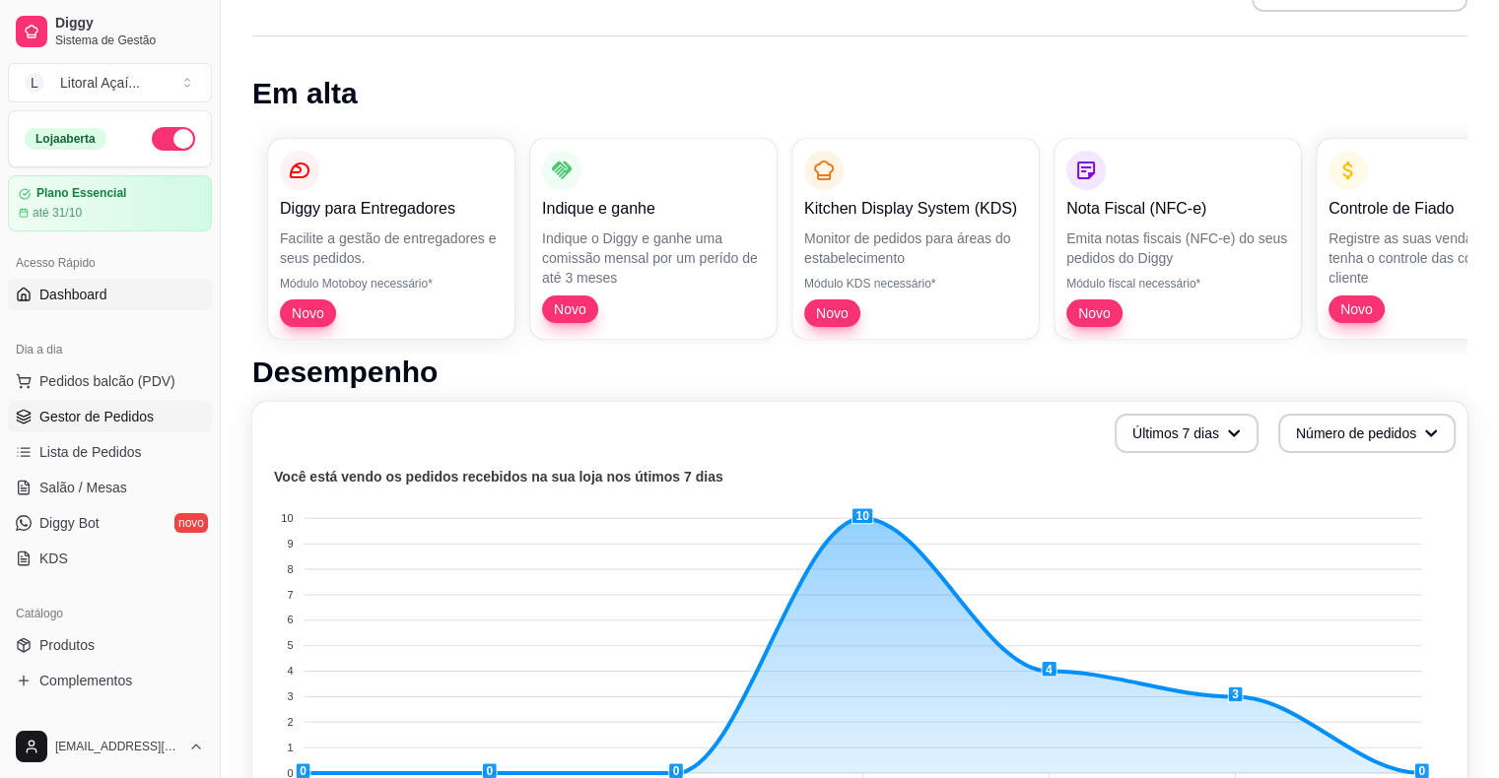
click at [113, 402] on link "Gestor de Pedidos" at bounding box center [110, 417] width 204 height 32
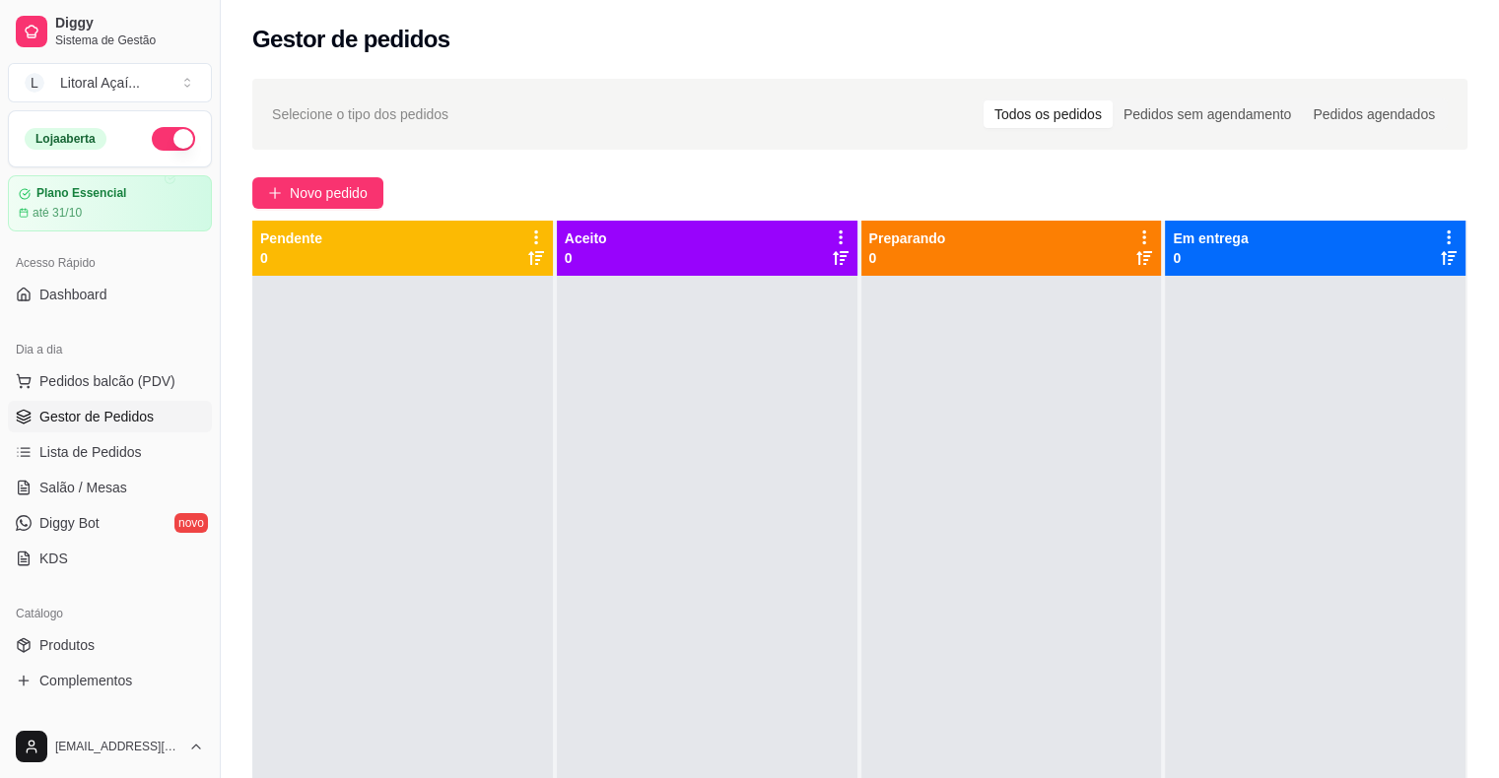
click at [392, 495] on div at bounding box center [402, 665] width 301 height 778
